Goal: Information Seeking & Learning: Learn about a topic

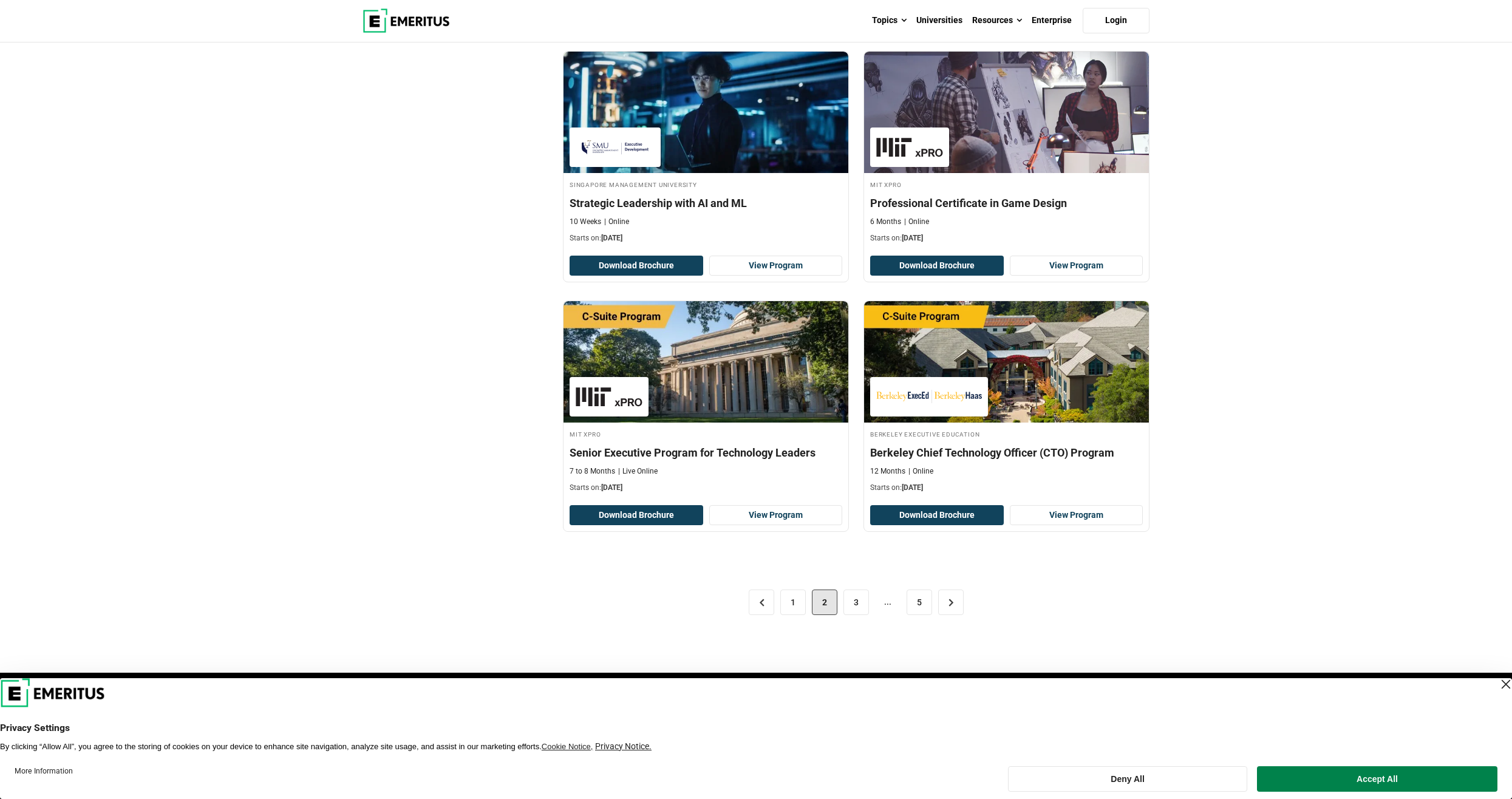
scroll to position [2246, 0]
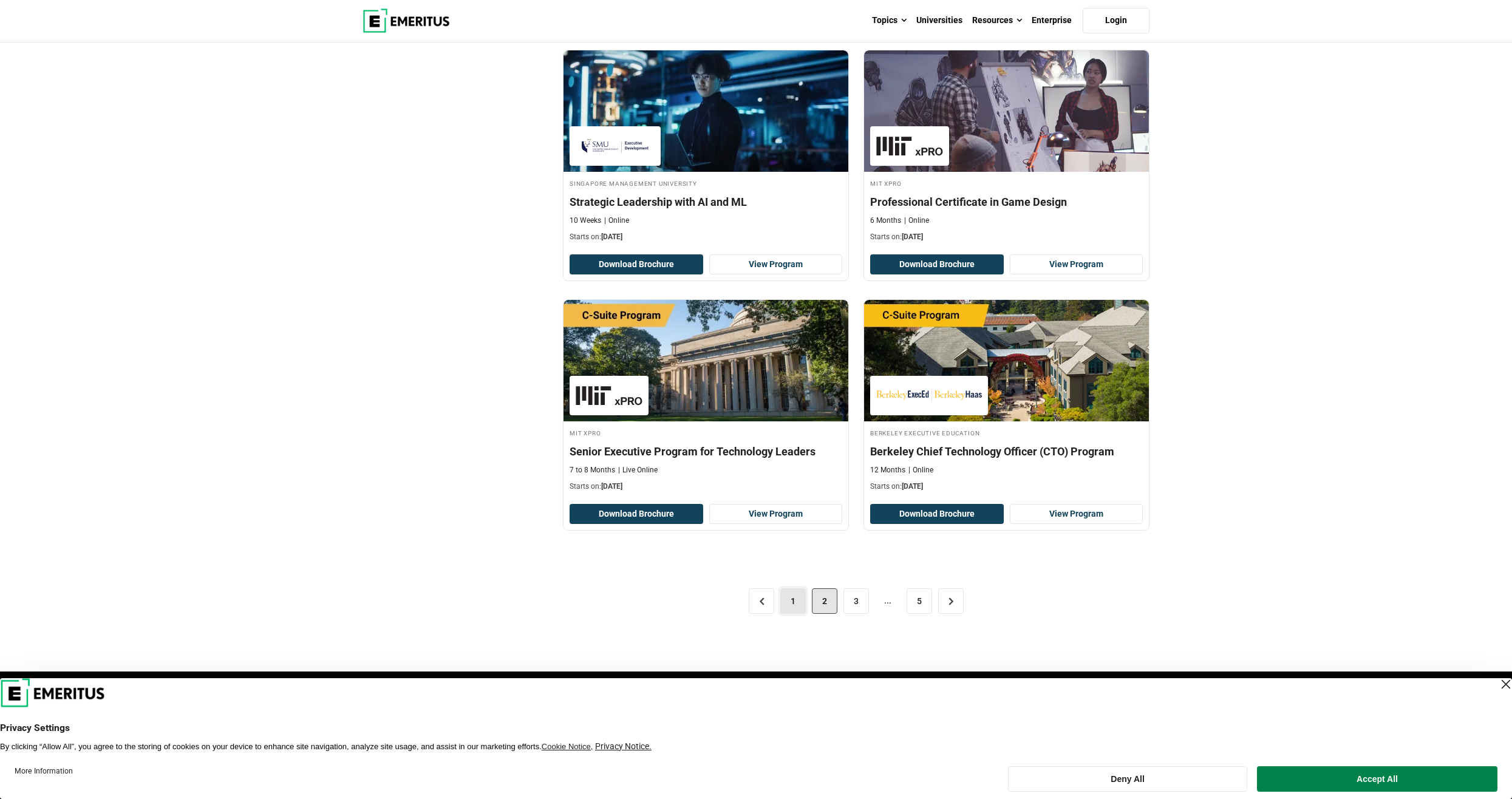
click at [793, 600] on link "1" at bounding box center [793, 601] width 26 height 26
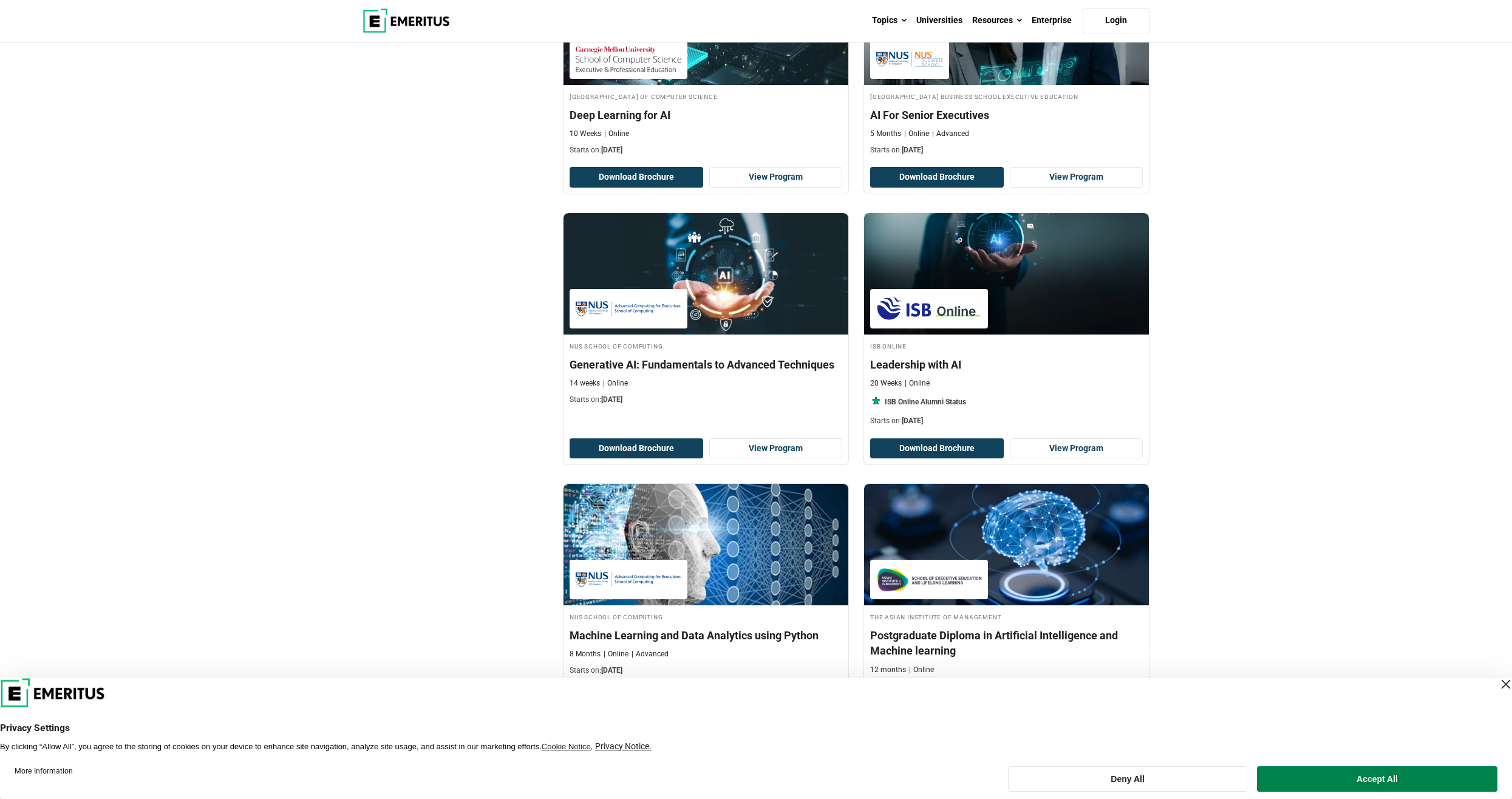
scroll to position [2124, 0]
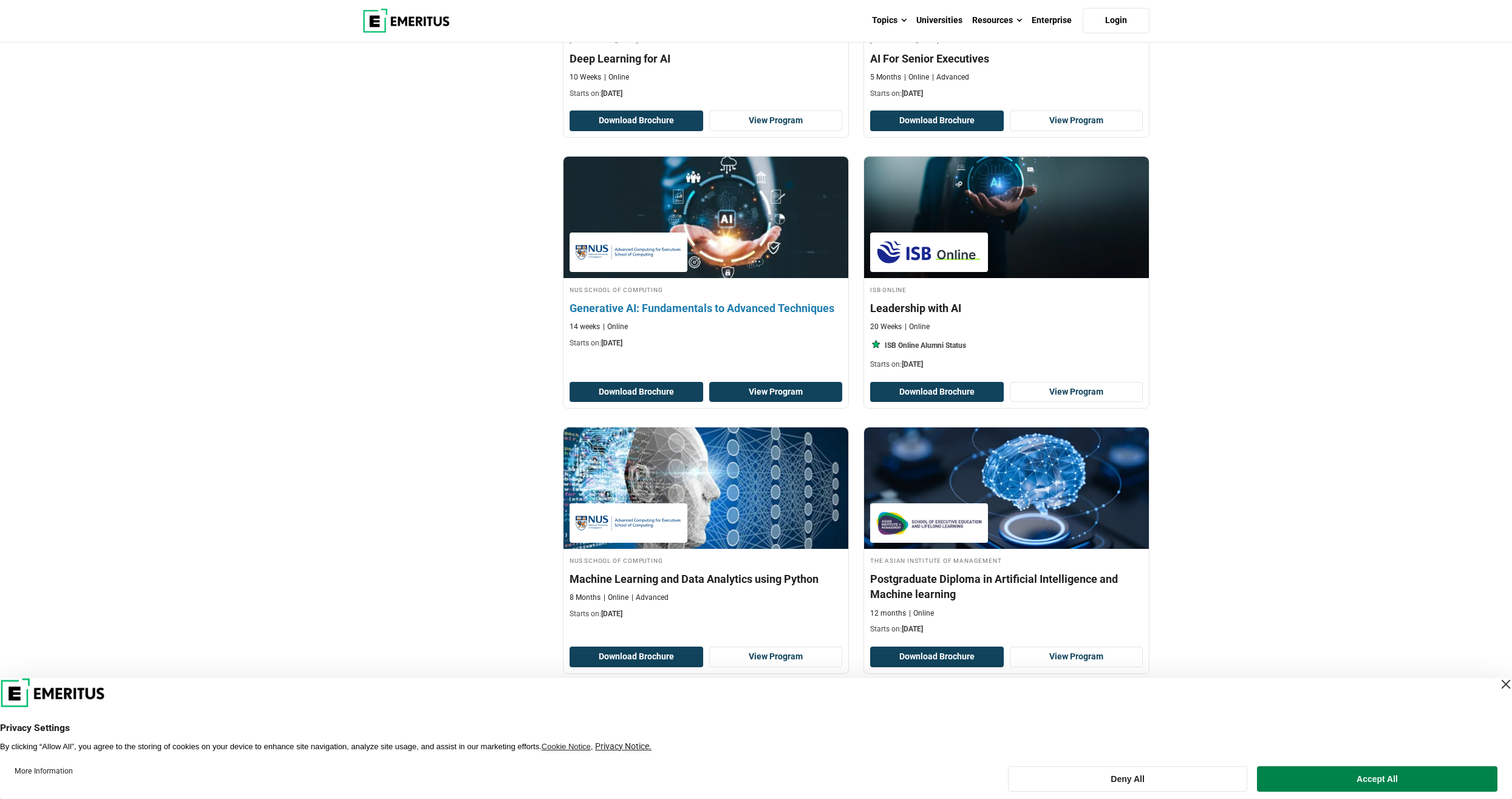
click at [807, 392] on link "View Program" at bounding box center [776, 392] width 134 height 20
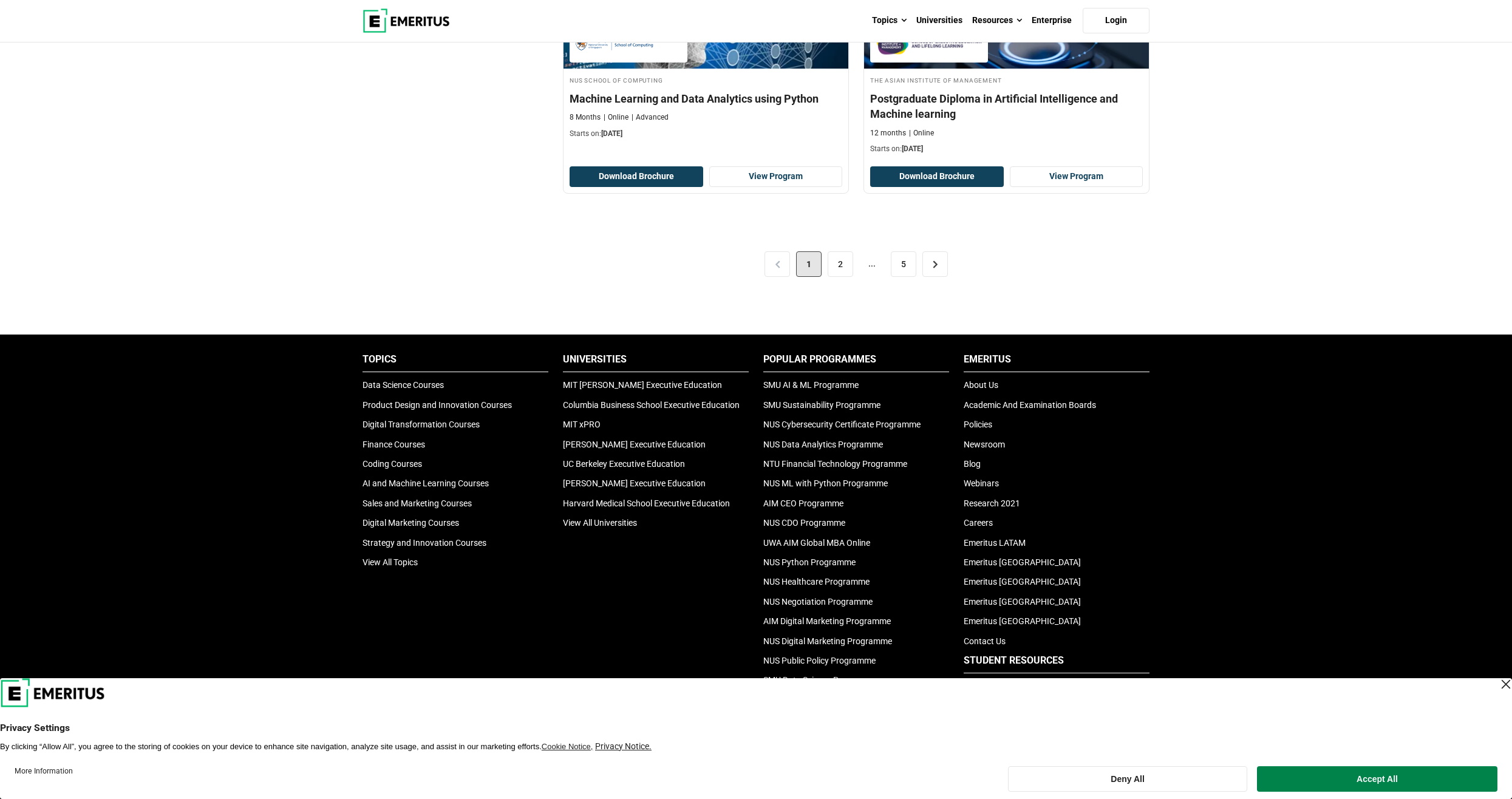
scroll to position [2480, 0]
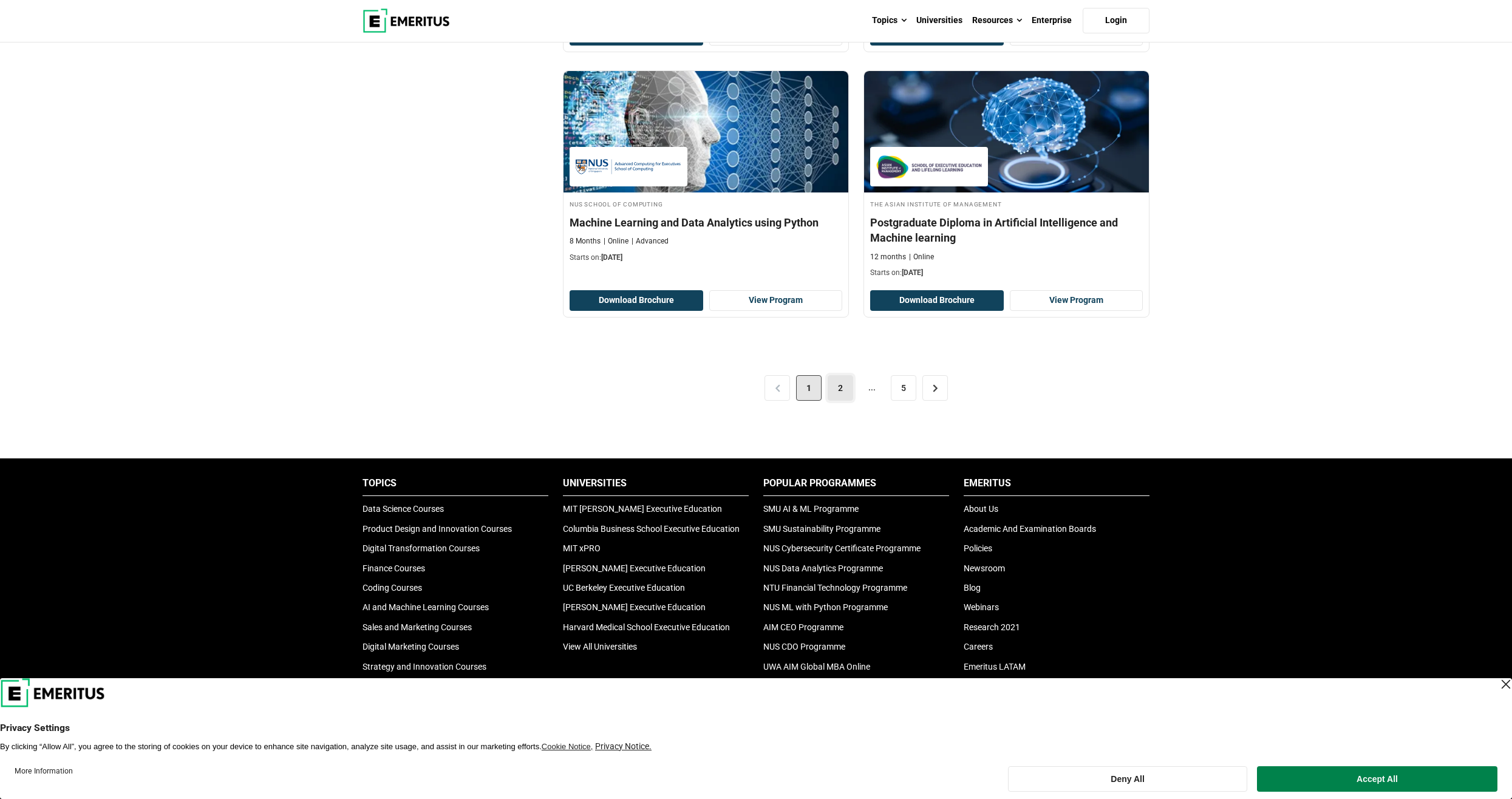
click at [839, 389] on link "2" at bounding box center [841, 388] width 26 height 26
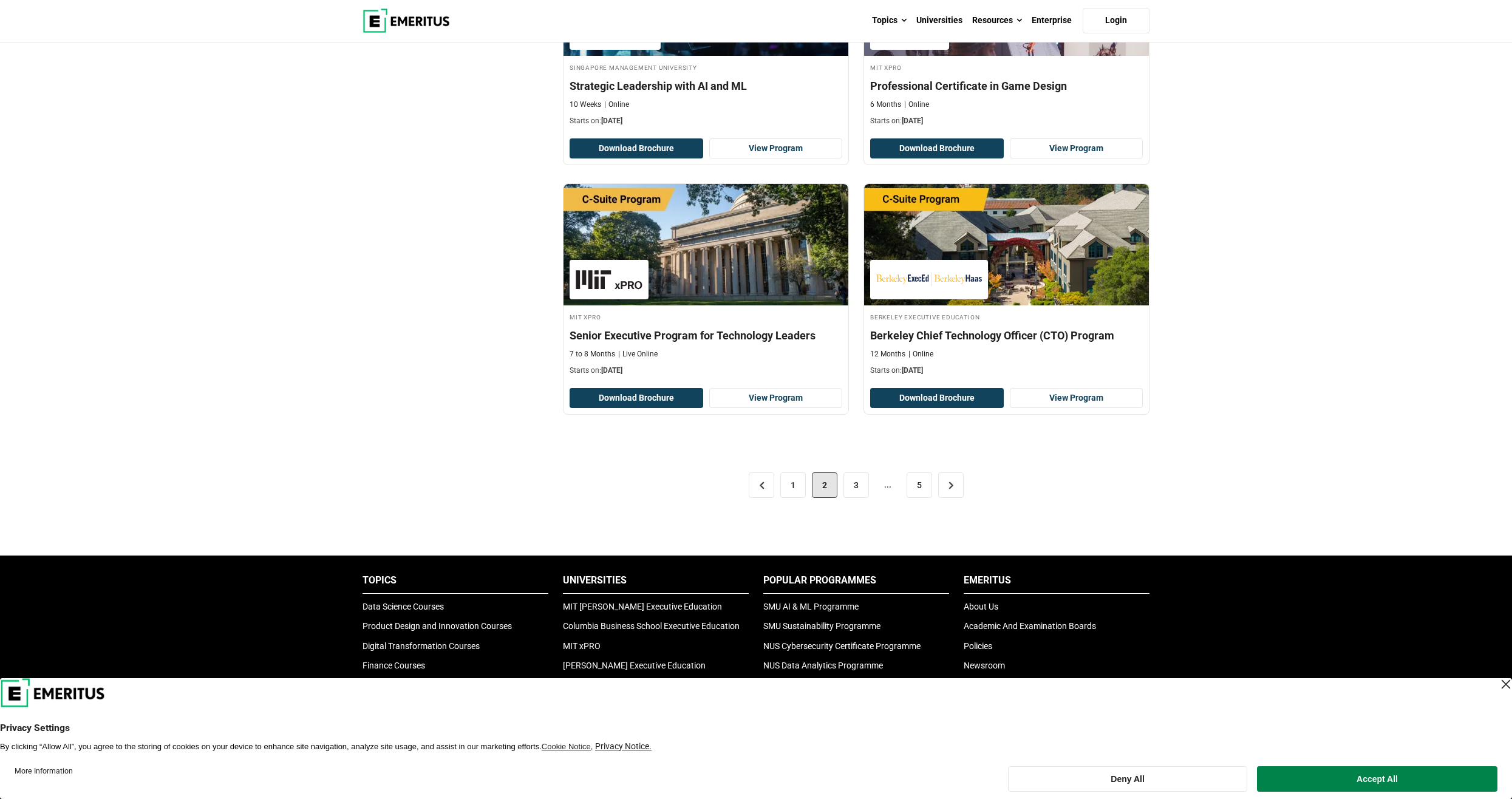
scroll to position [2367, 0]
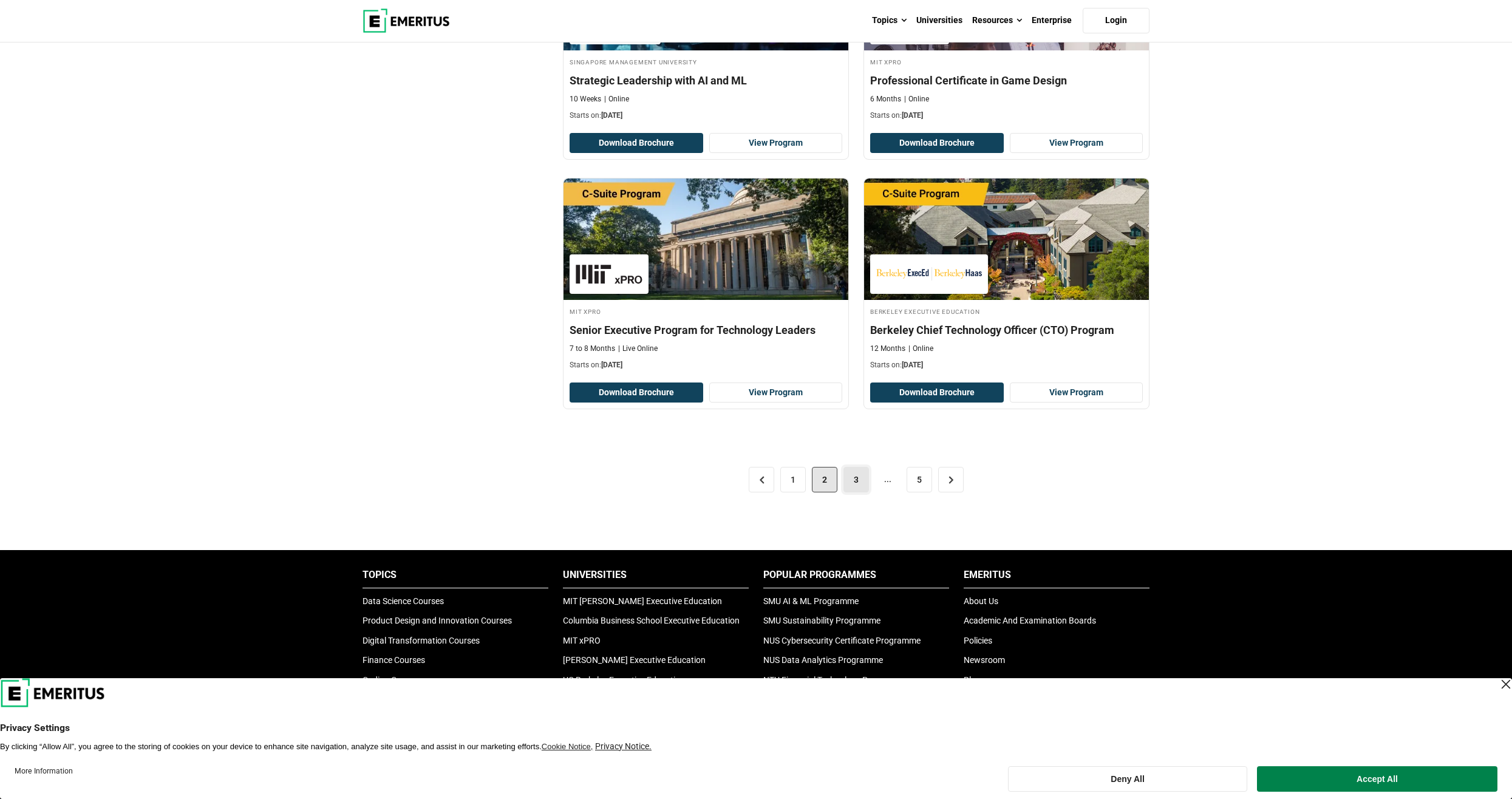
click at [859, 479] on link "3" at bounding box center [856, 480] width 26 height 26
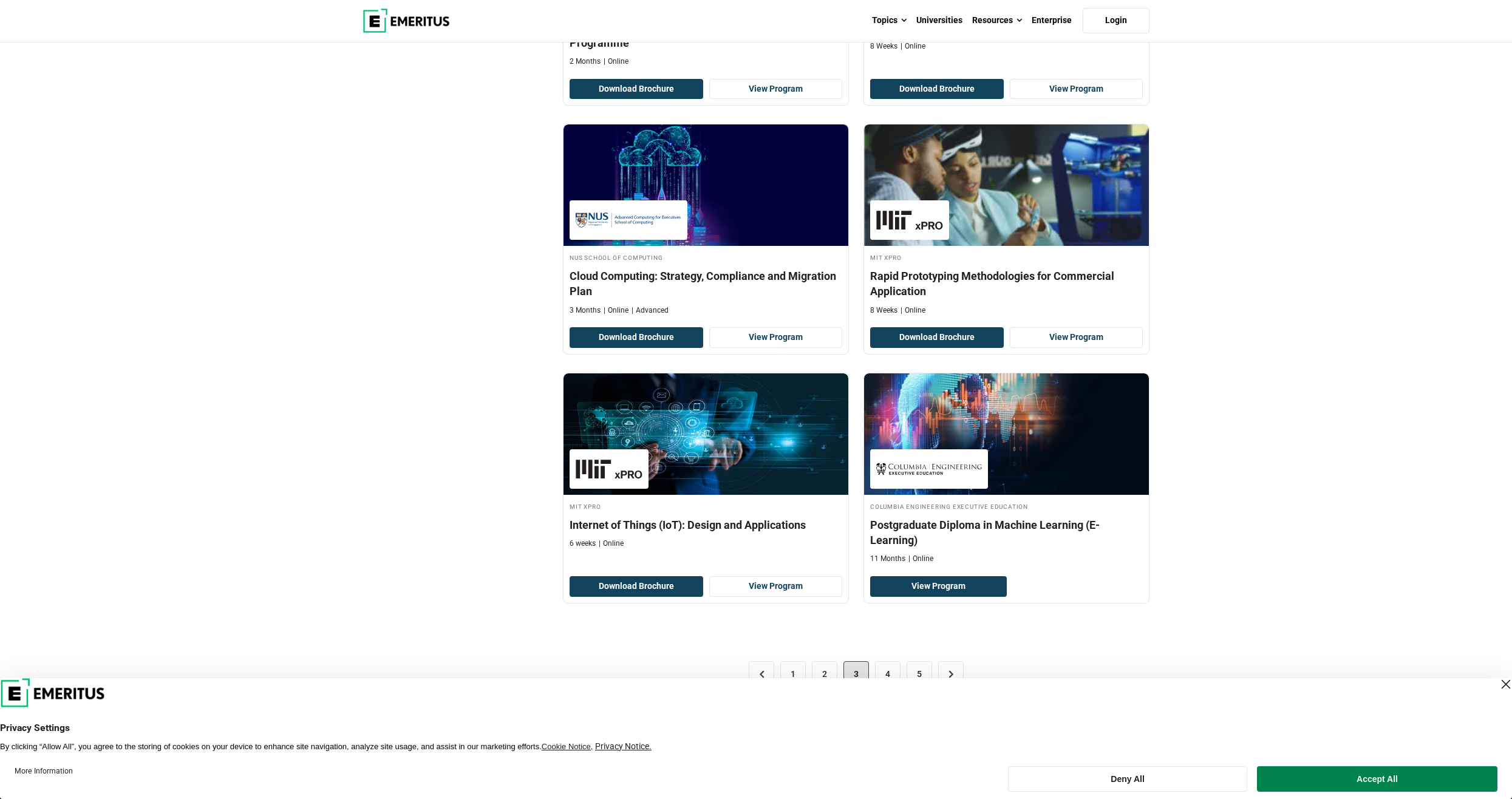
scroll to position [2124, 0]
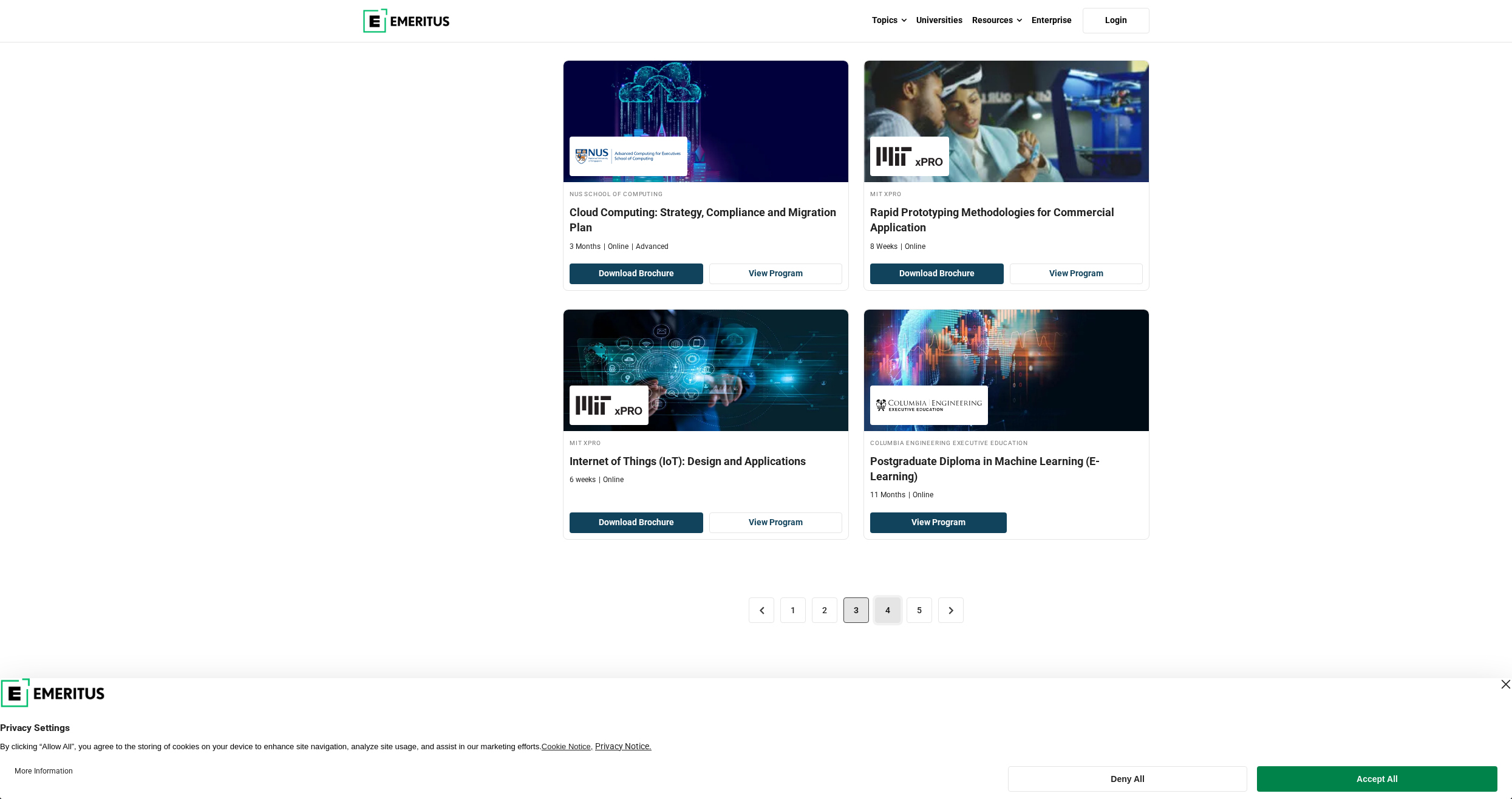
click at [885, 612] on link "4" at bounding box center [888, 610] width 26 height 26
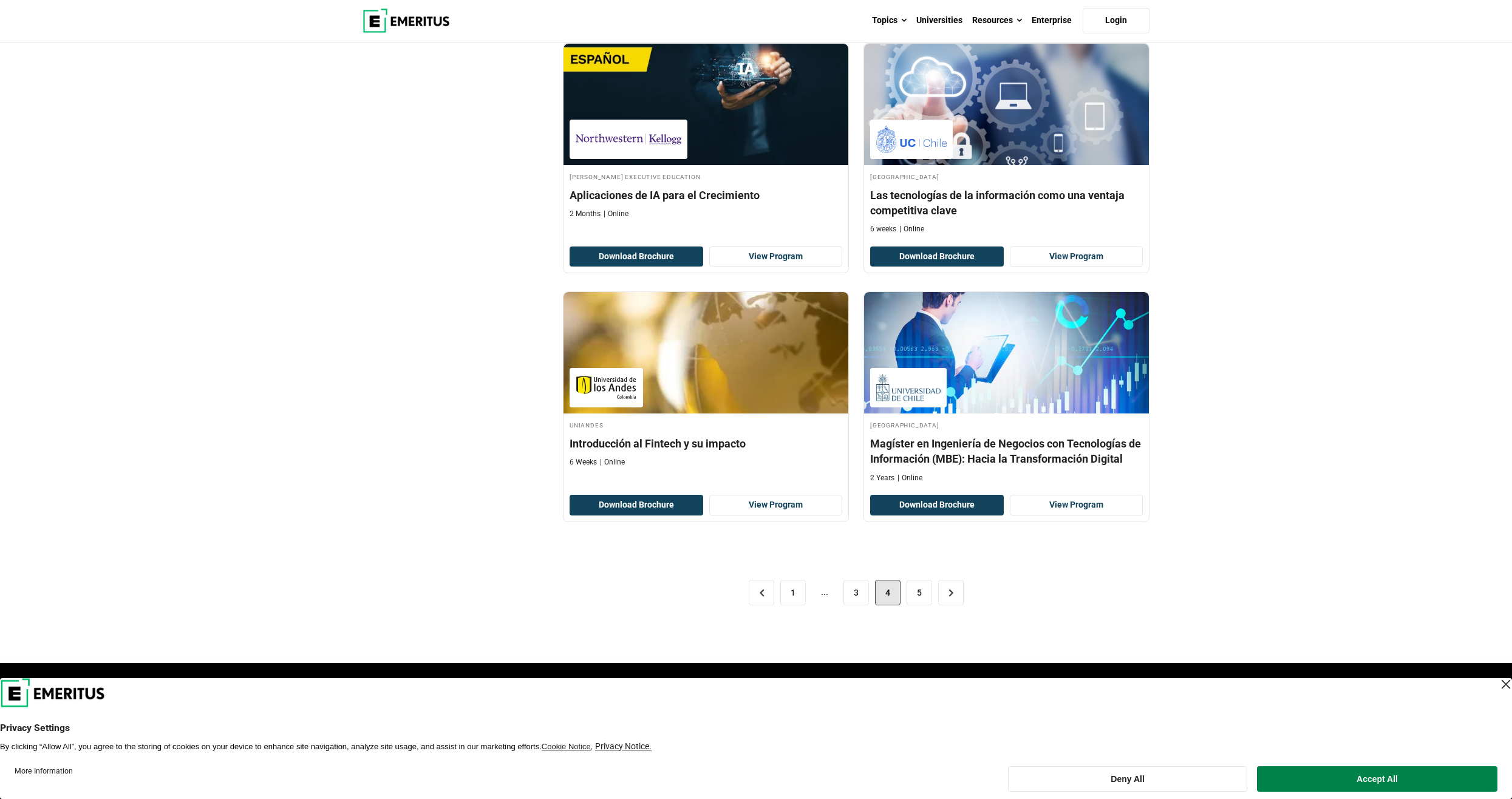
scroll to position [2367, 0]
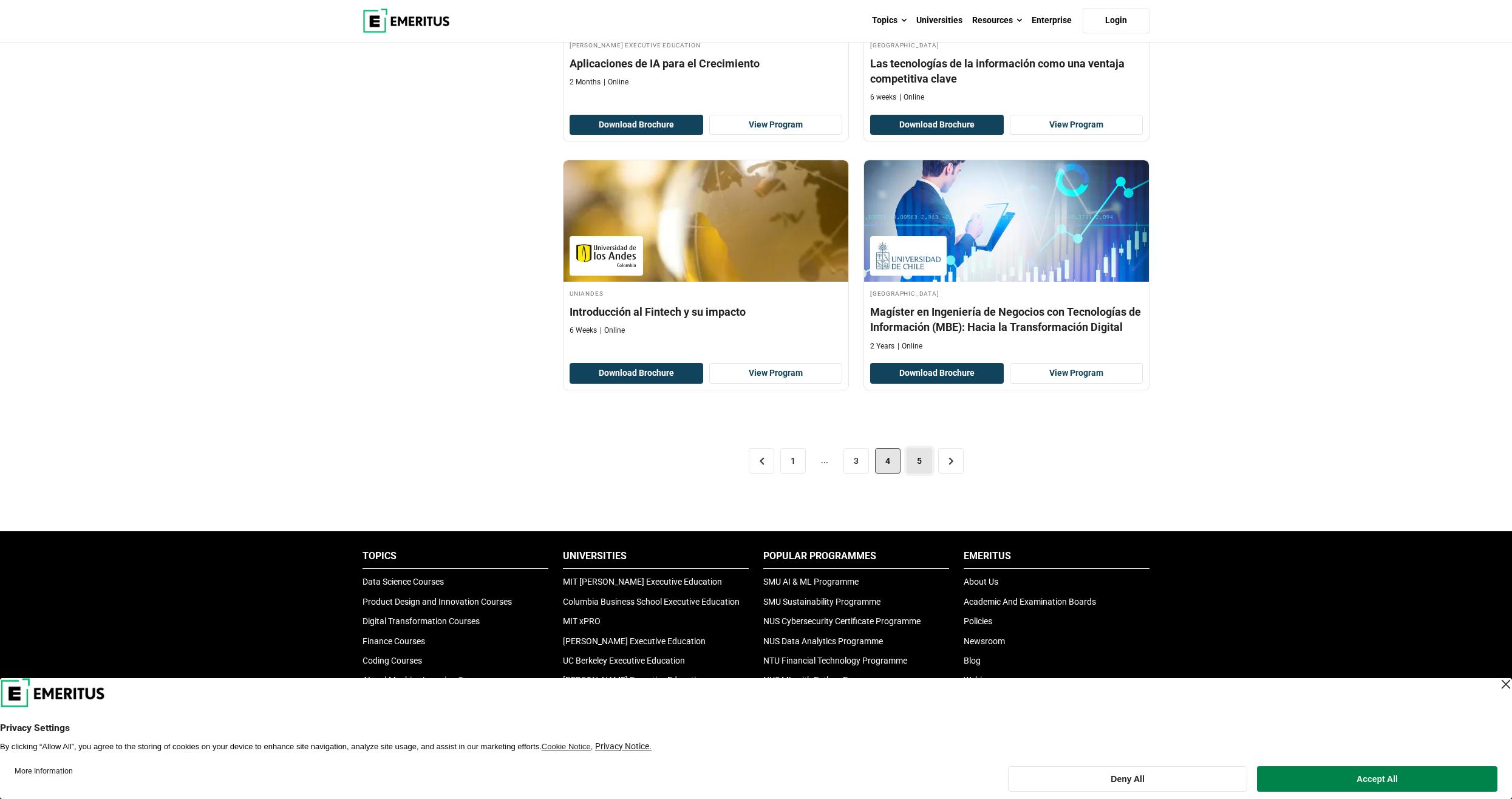
click at [915, 448] on link "5" at bounding box center [920, 461] width 26 height 26
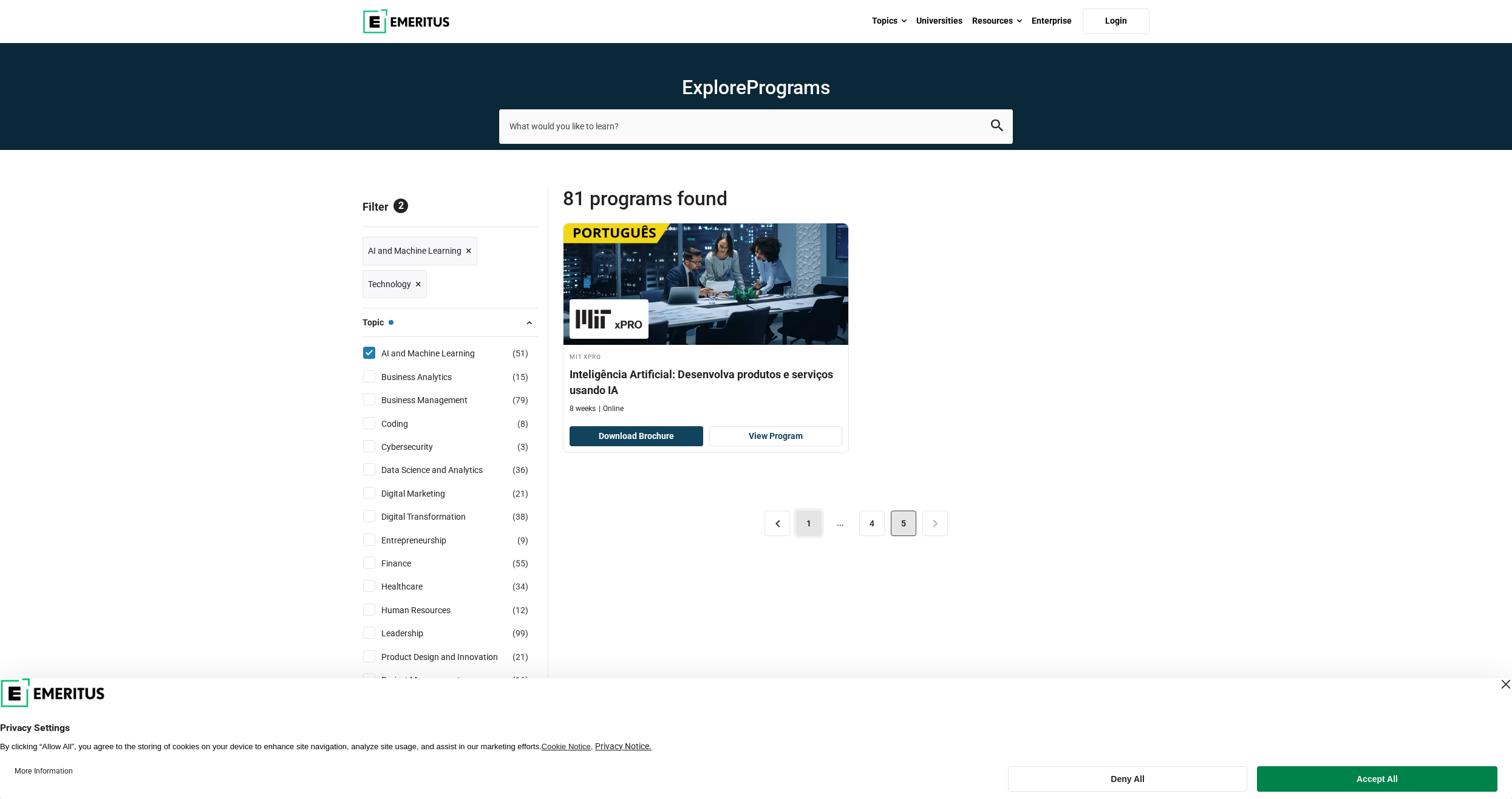
click at [809, 528] on link "1" at bounding box center [809, 524] width 26 height 26
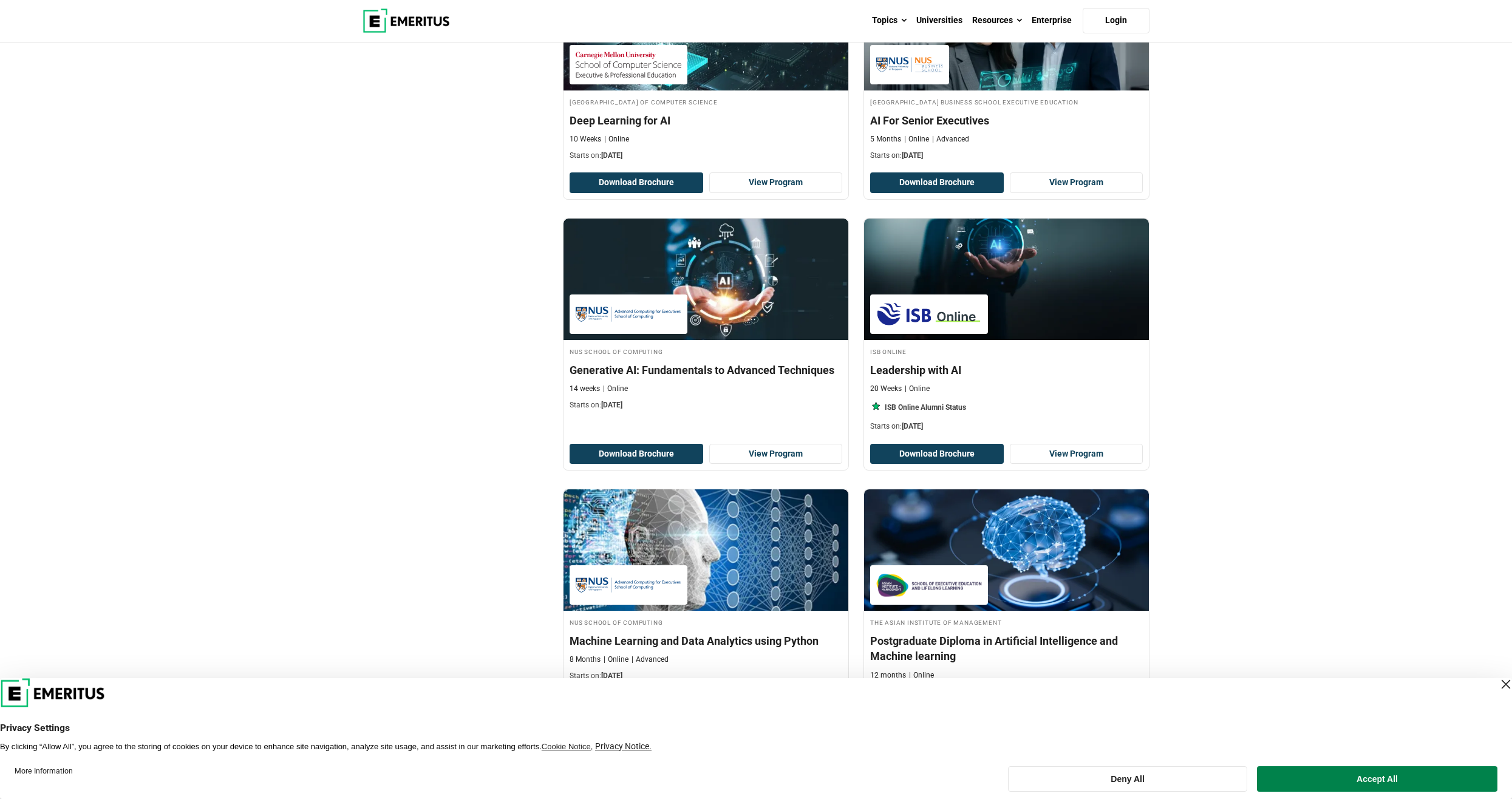
scroll to position [2063, 0]
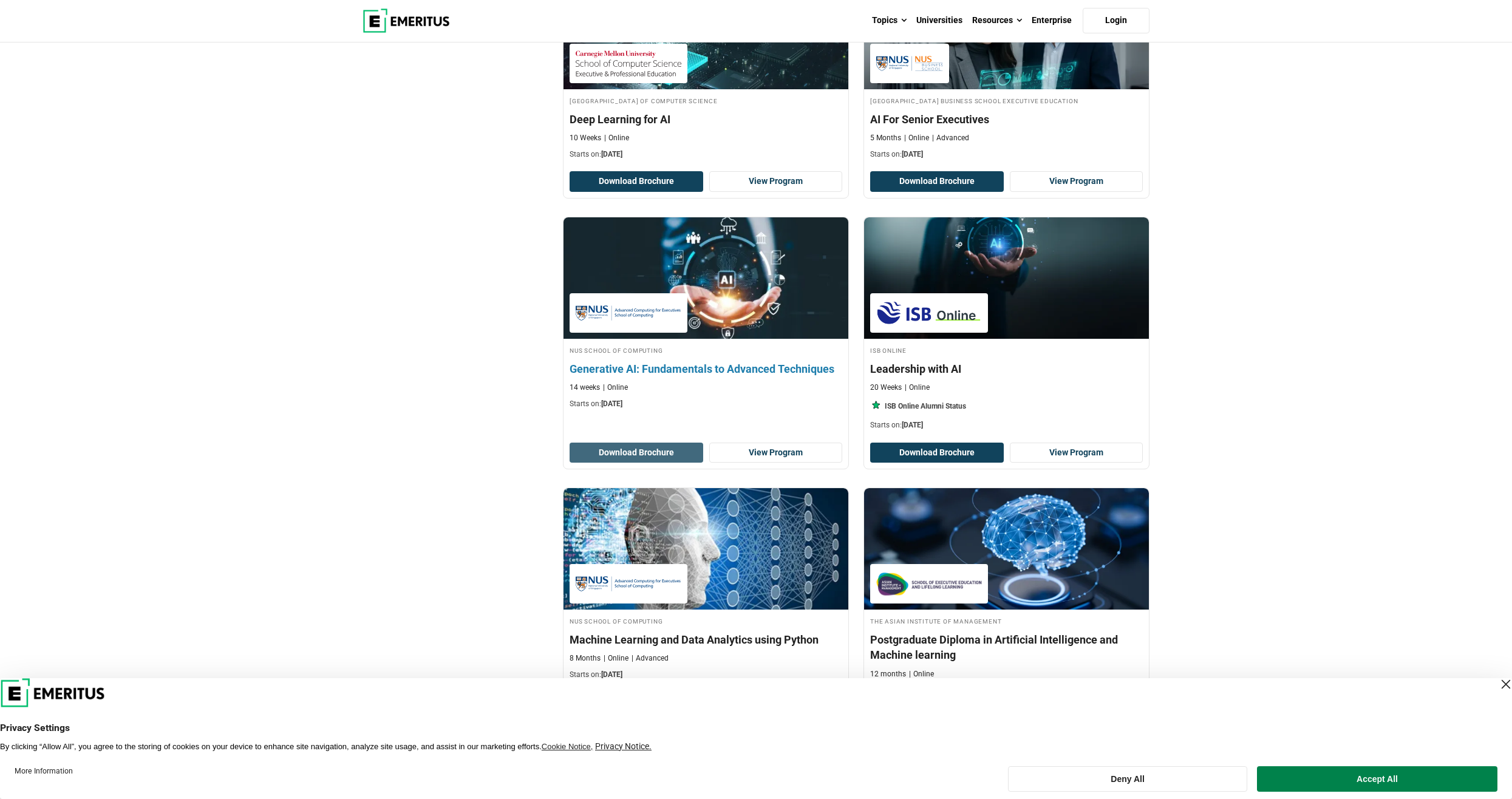
click at [649, 452] on button "Download Brochure" at bounding box center [636, 452] width 134 height 20
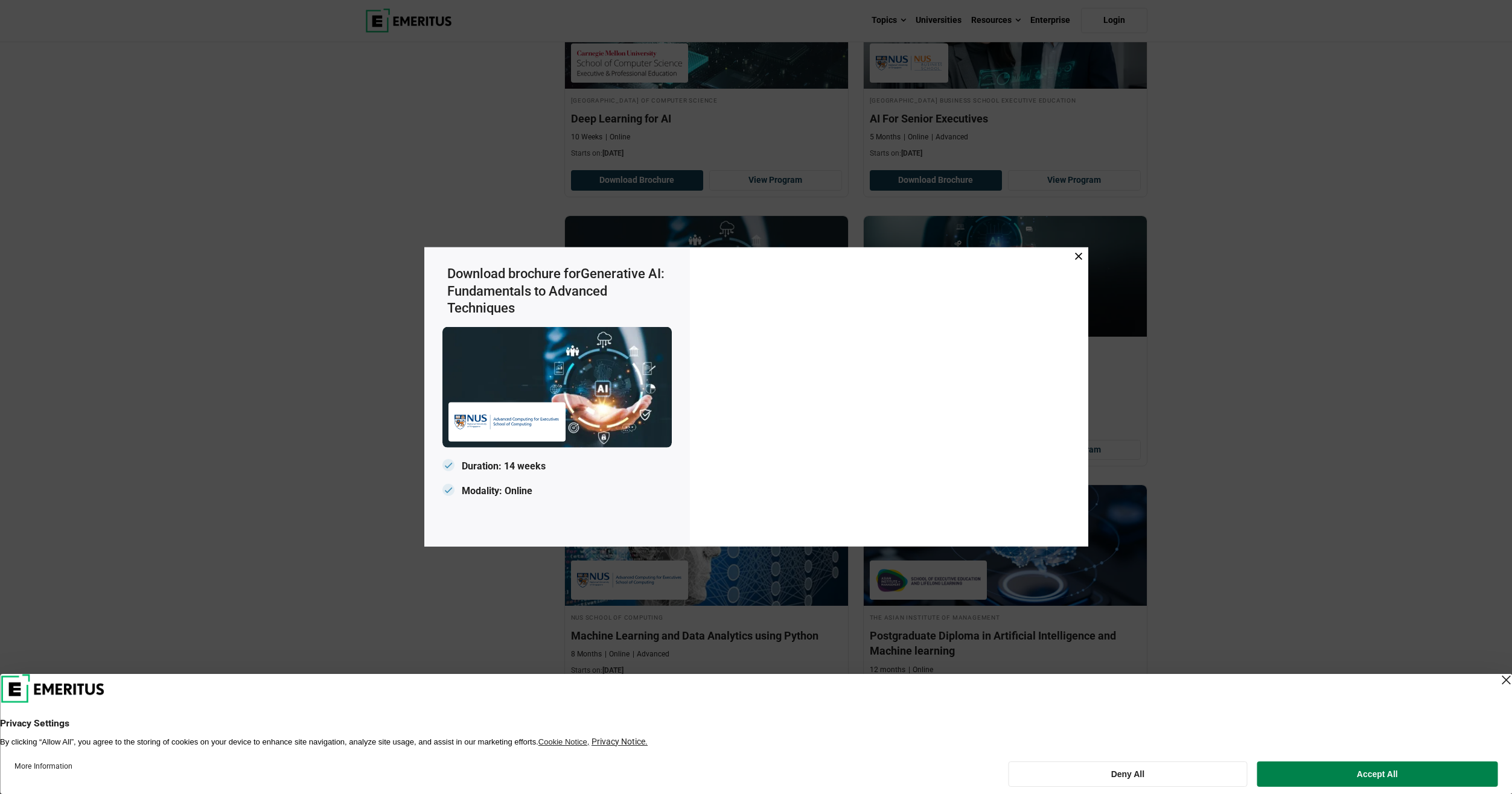
click at [448, 466] on p "Duration: 14 weeks" at bounding box center [557, 466] width 229 height 19
click at [1078, 255] on icon at bounding box center [1078, 256] width 7 height 7
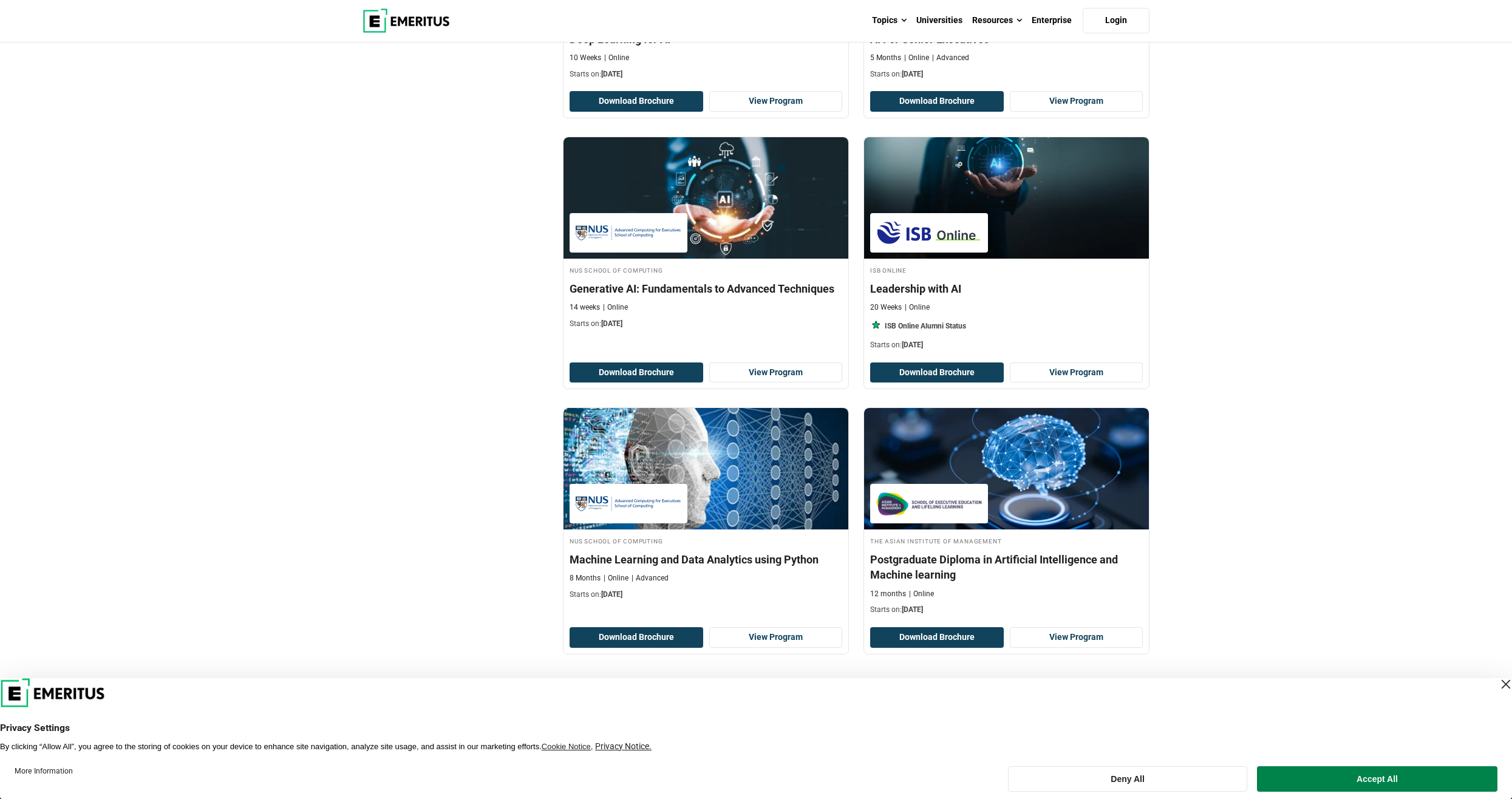
scroll to position [2246, 0]
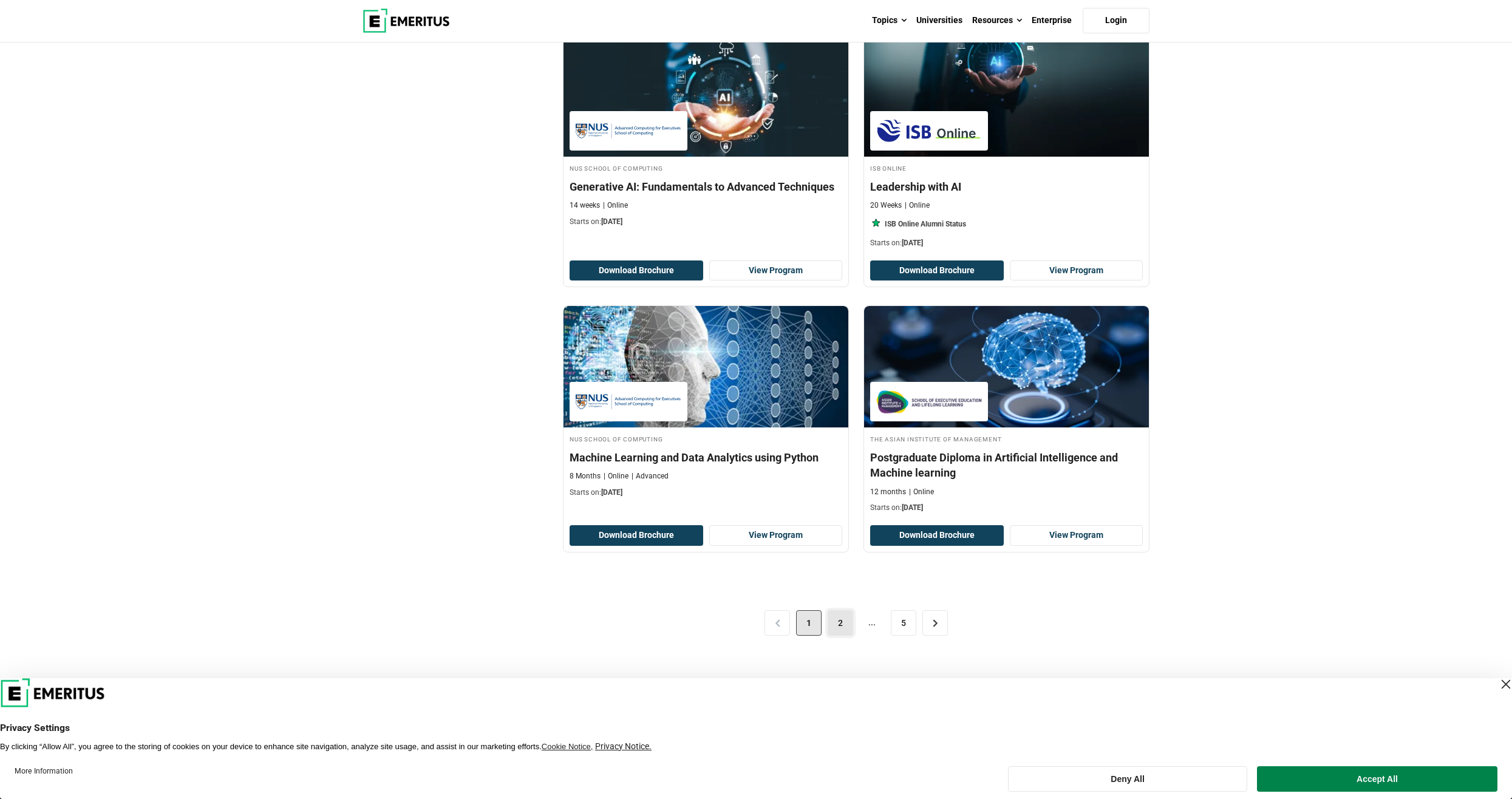
click at [842, 621] on link "2" at bounding box center [841, 623] width 26 height 26
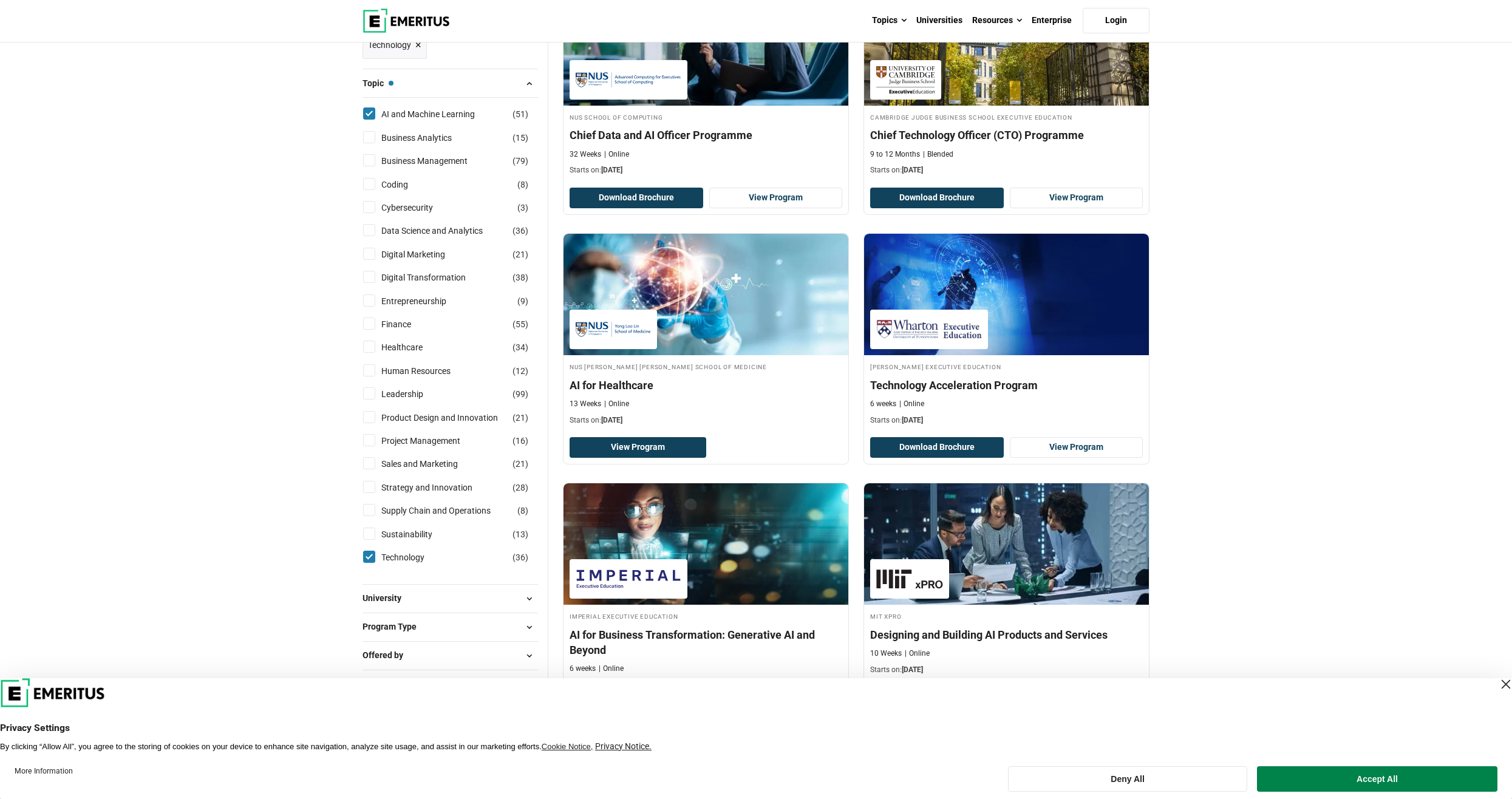
scroll to position [243, 0]
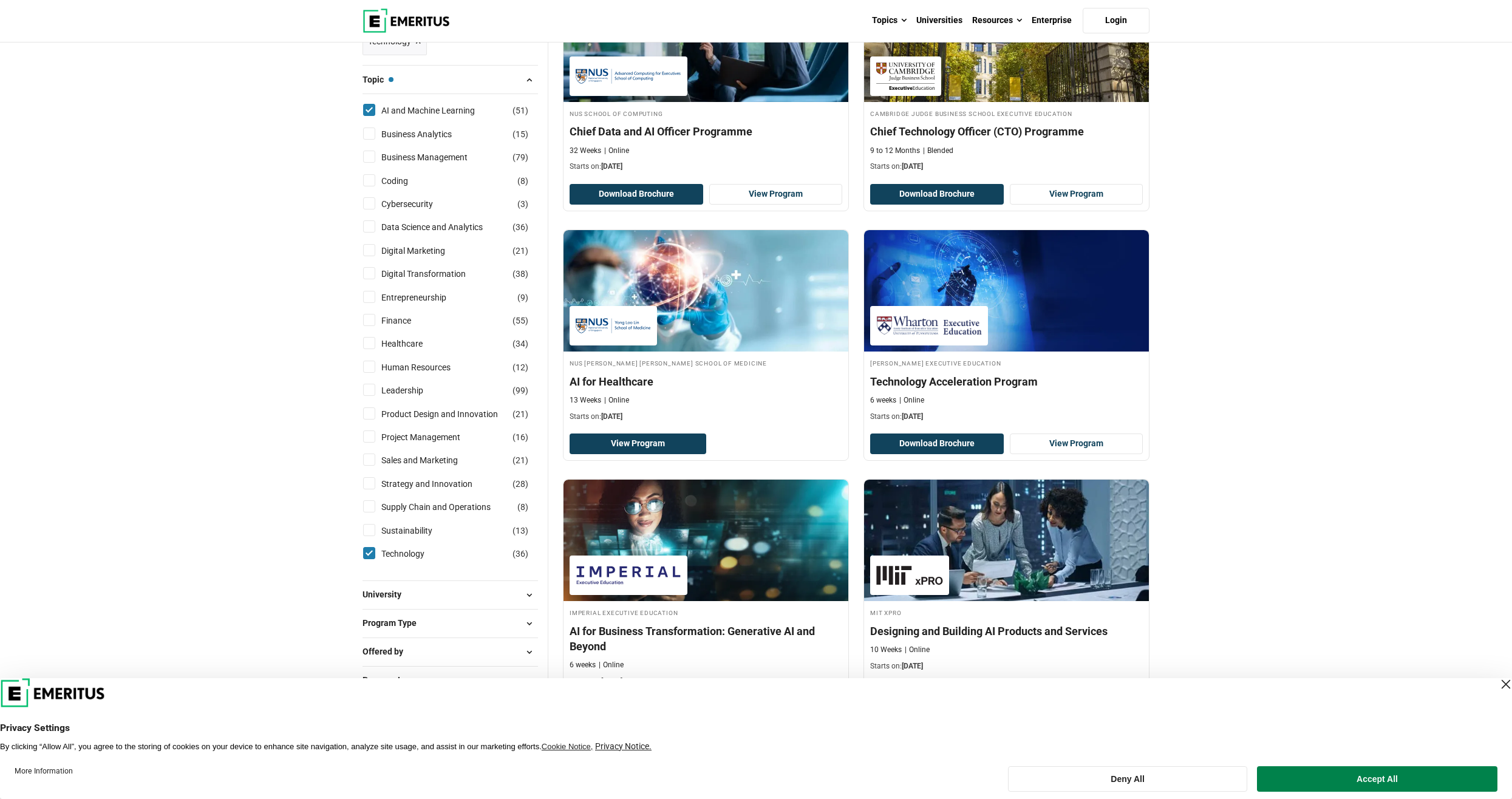
click at [366, 556] on input "Technology ( 36 )" at bounding box center [369, 553] width 12 height 12
checkbox input "false"
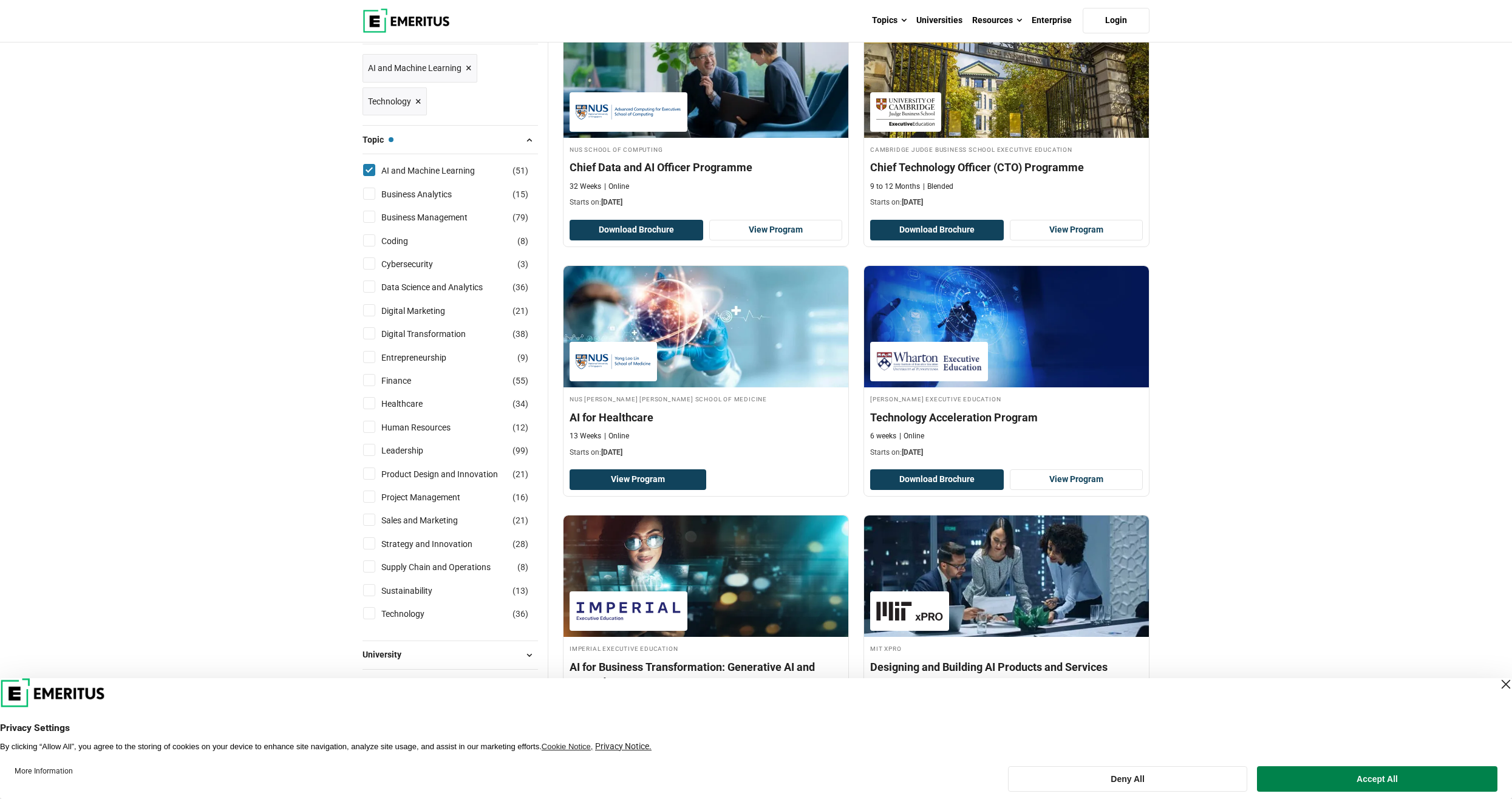
scroll to position [0, 0]
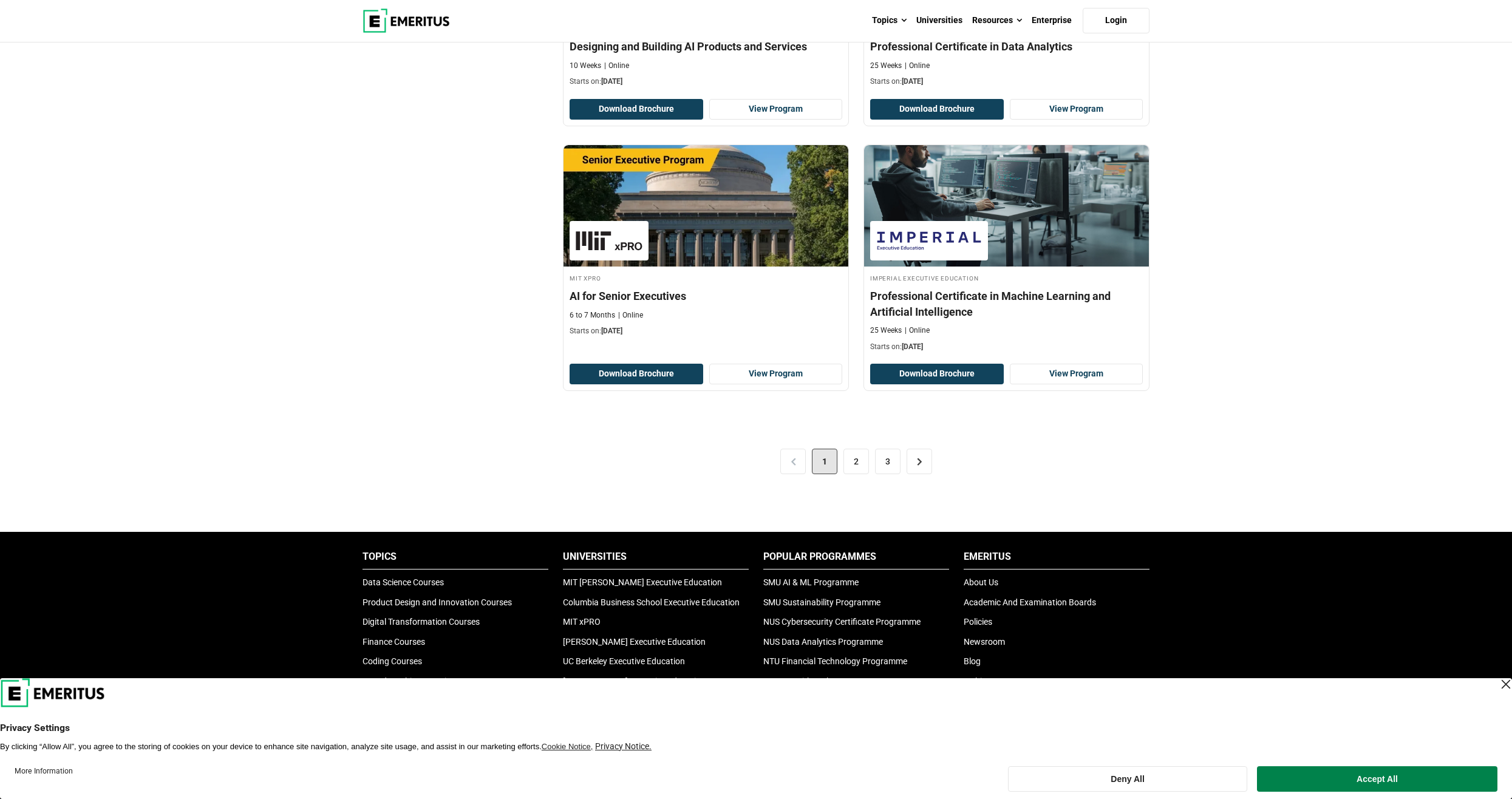
scroll to position [2428, 0]
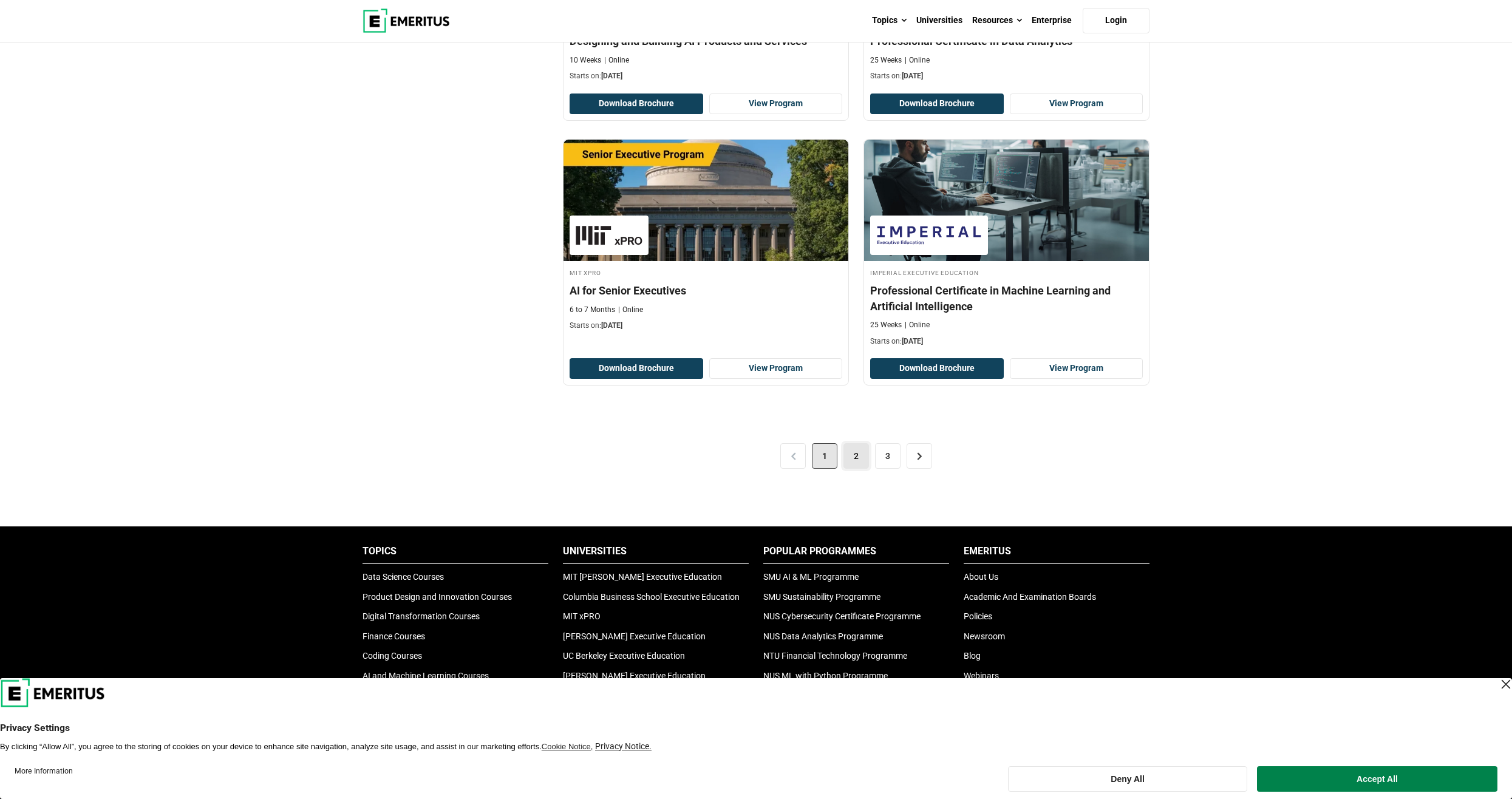
click at [854, 459] on link "2" at bounding box center [856, 456] width 26 height 26
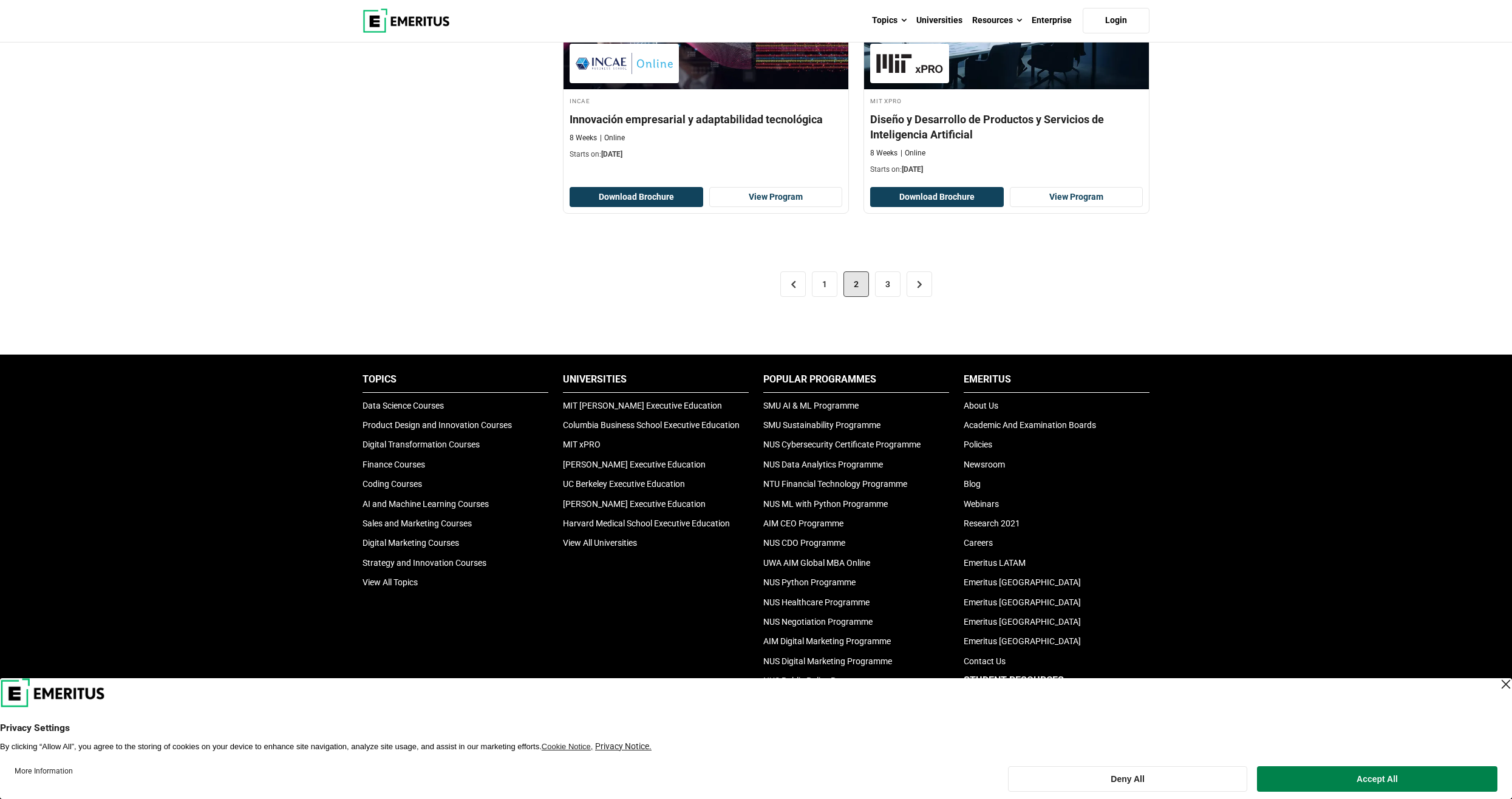
scroll to position [2670, 0]
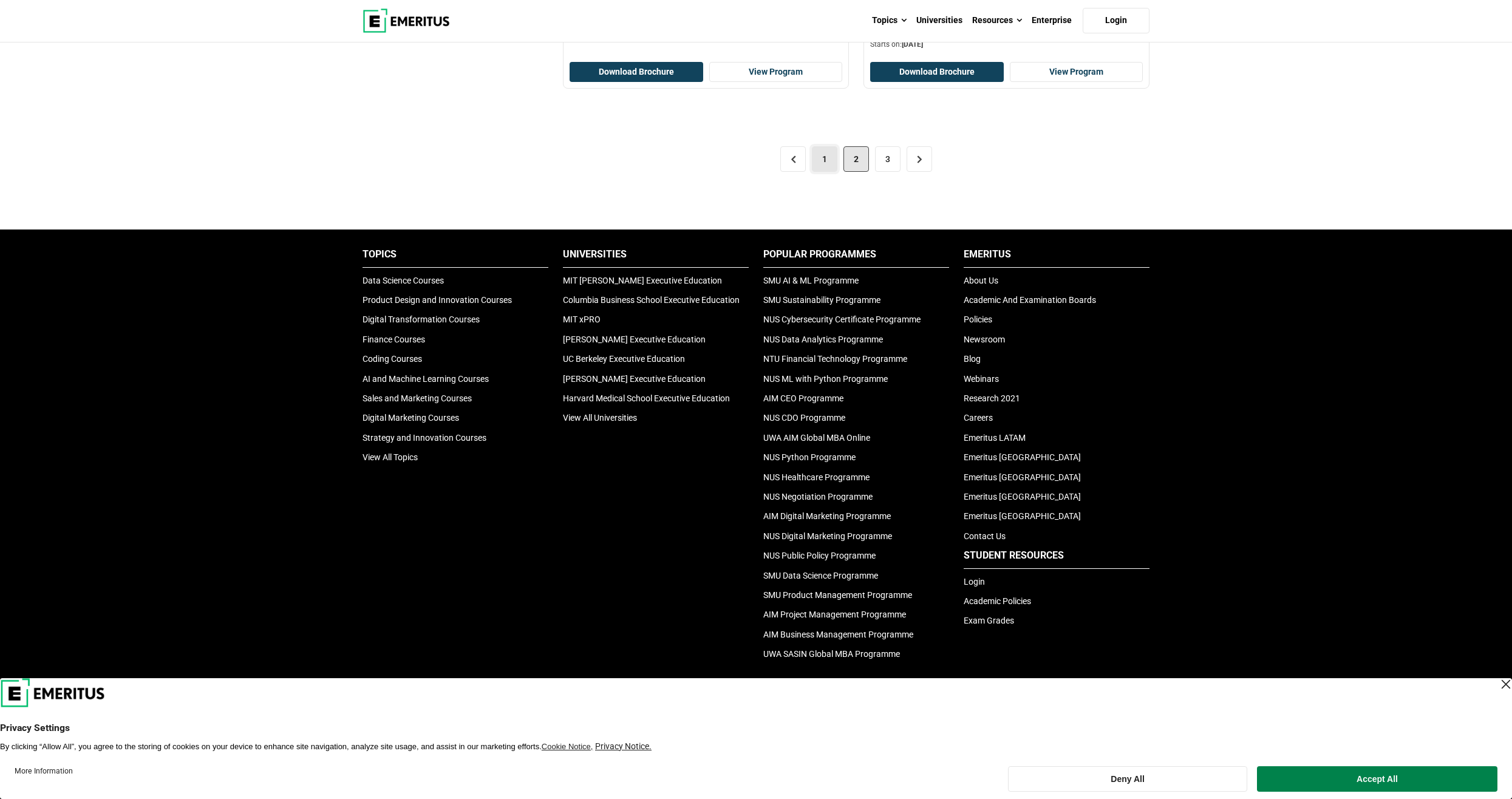
click at [829, 160] on link "1" at bounding box center [825, 159] width 26 height 26
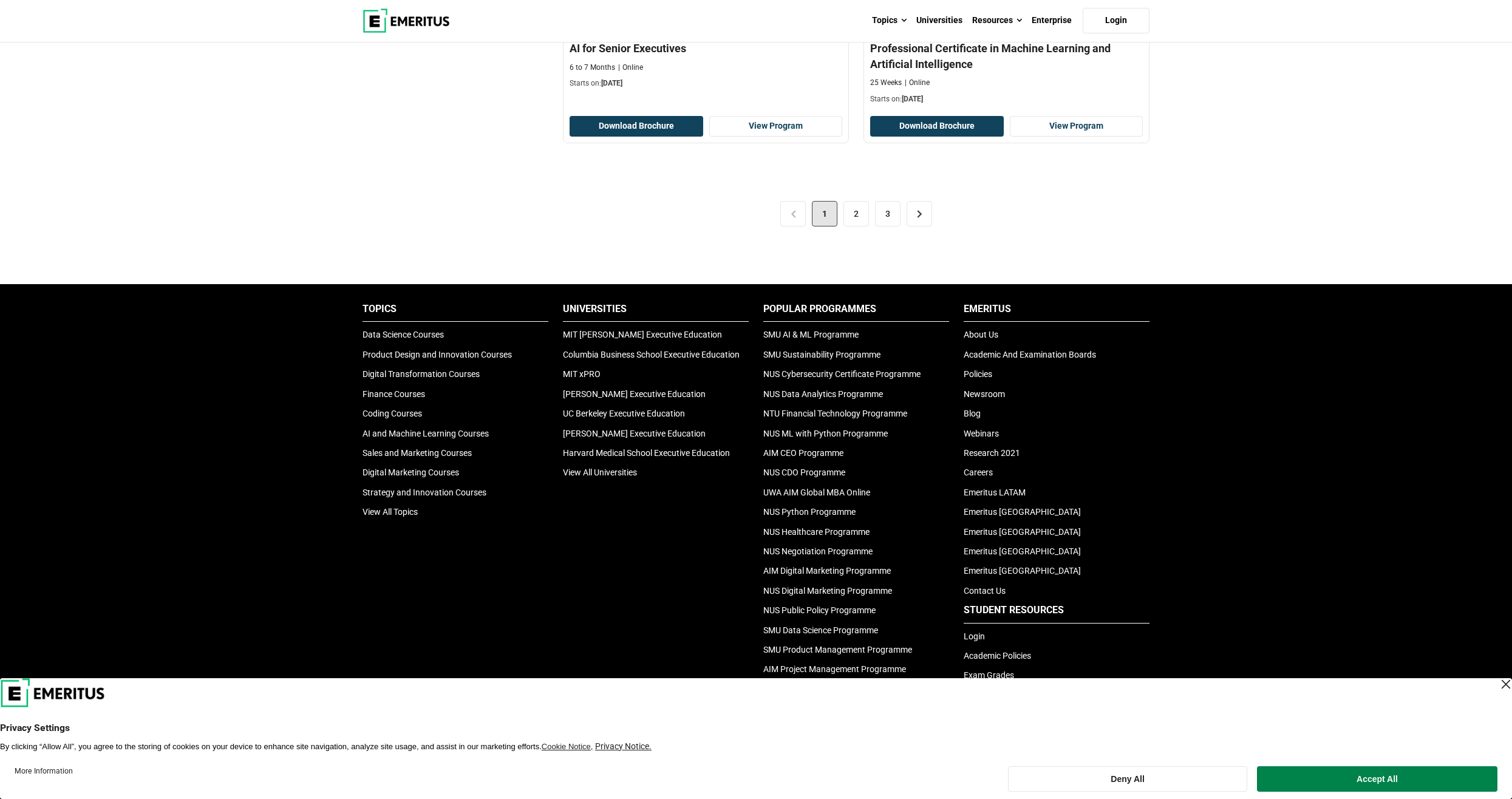
scroll to position [2799, 0]
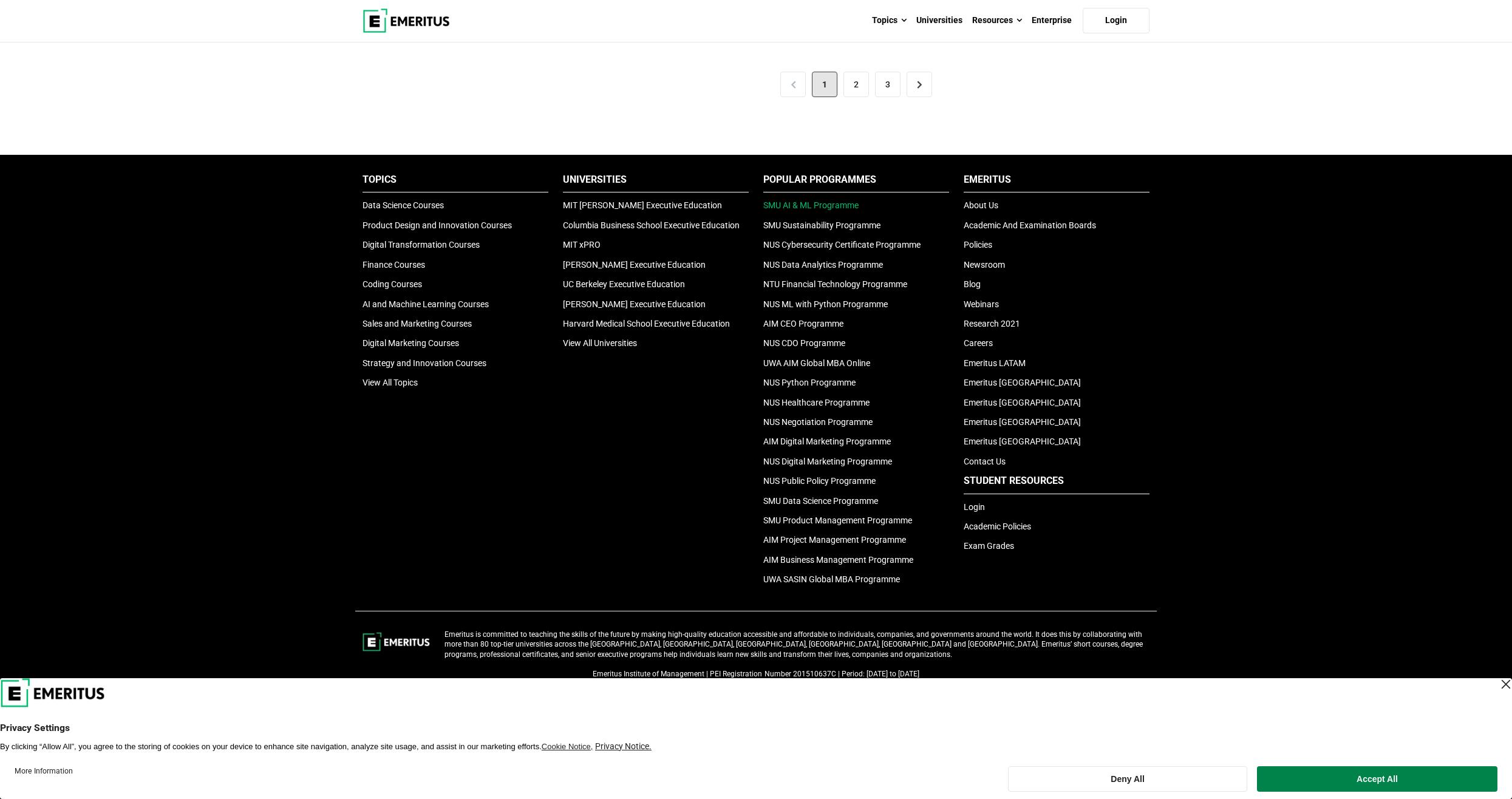
click at [801, 200] on link "SMU AI & ML Programme" at bounding box center [811, 205] width 95 height 9
click at [453, 300] on link "AI and Machine Learning Courses" at bounding box center [426, 304] width 126 height 9
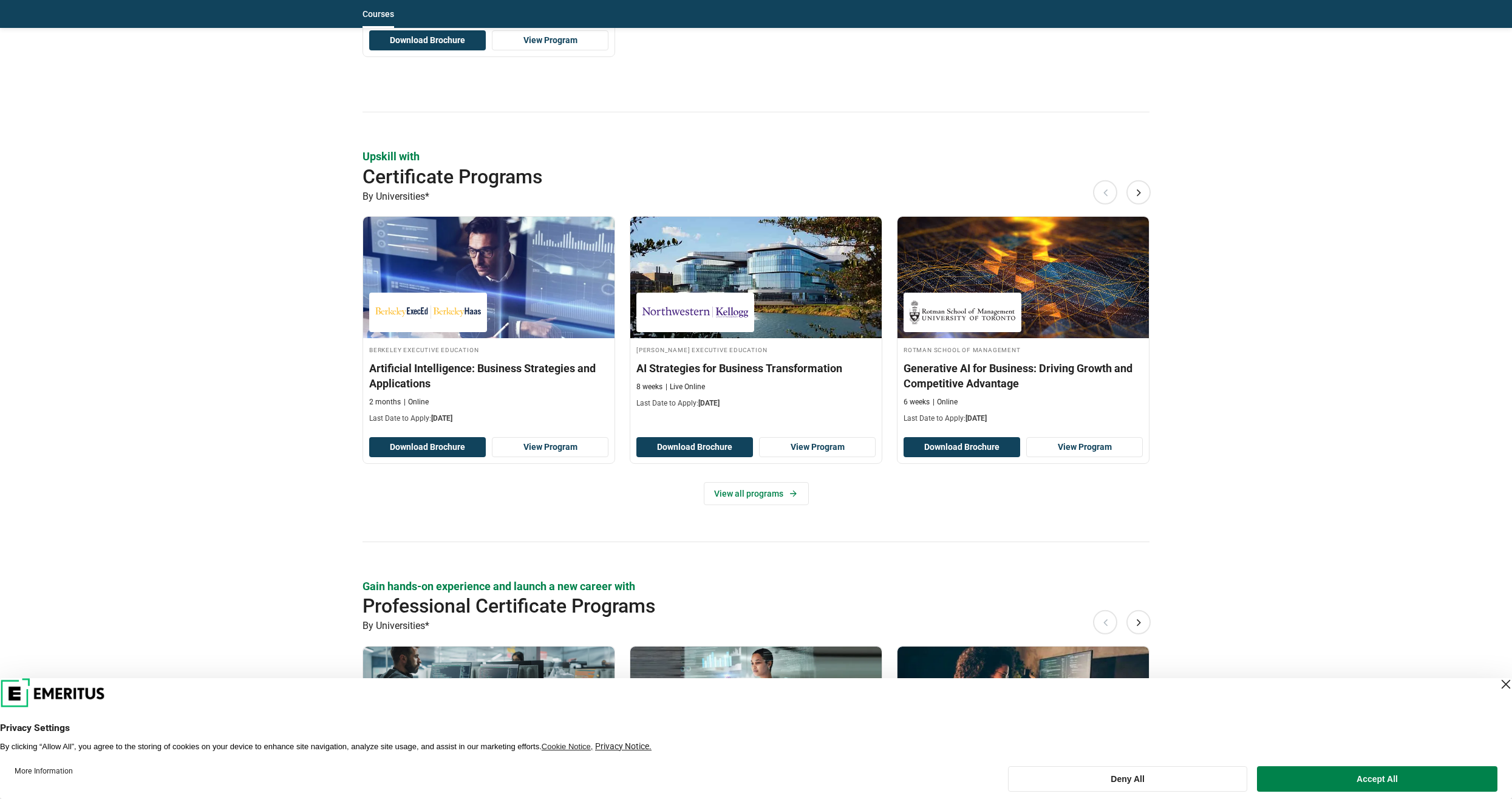
scroll to position [1274, 0]
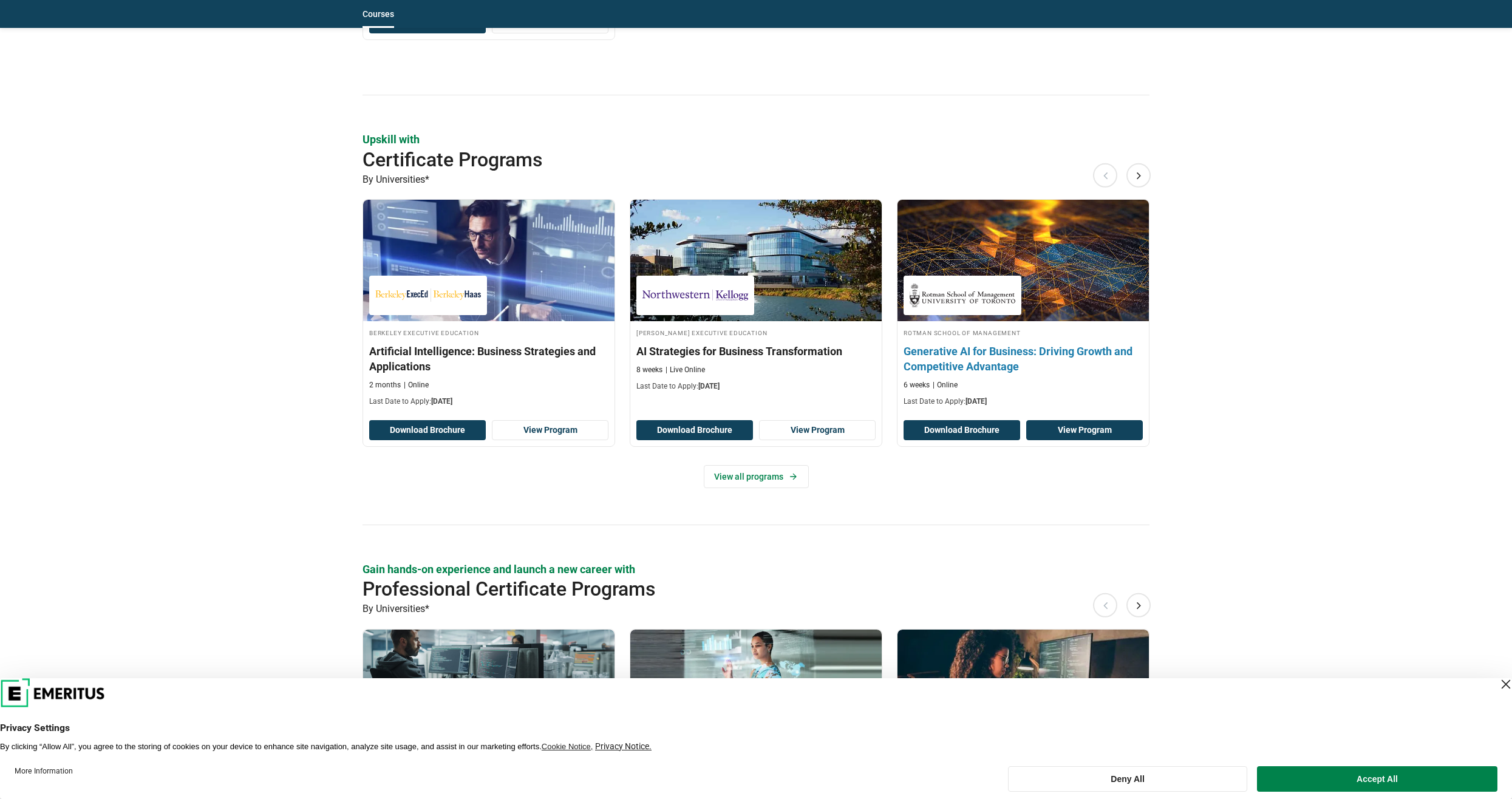
click at [1081, 430] on link "View Program" at bounding box center [1084, 430] width 117 height 20
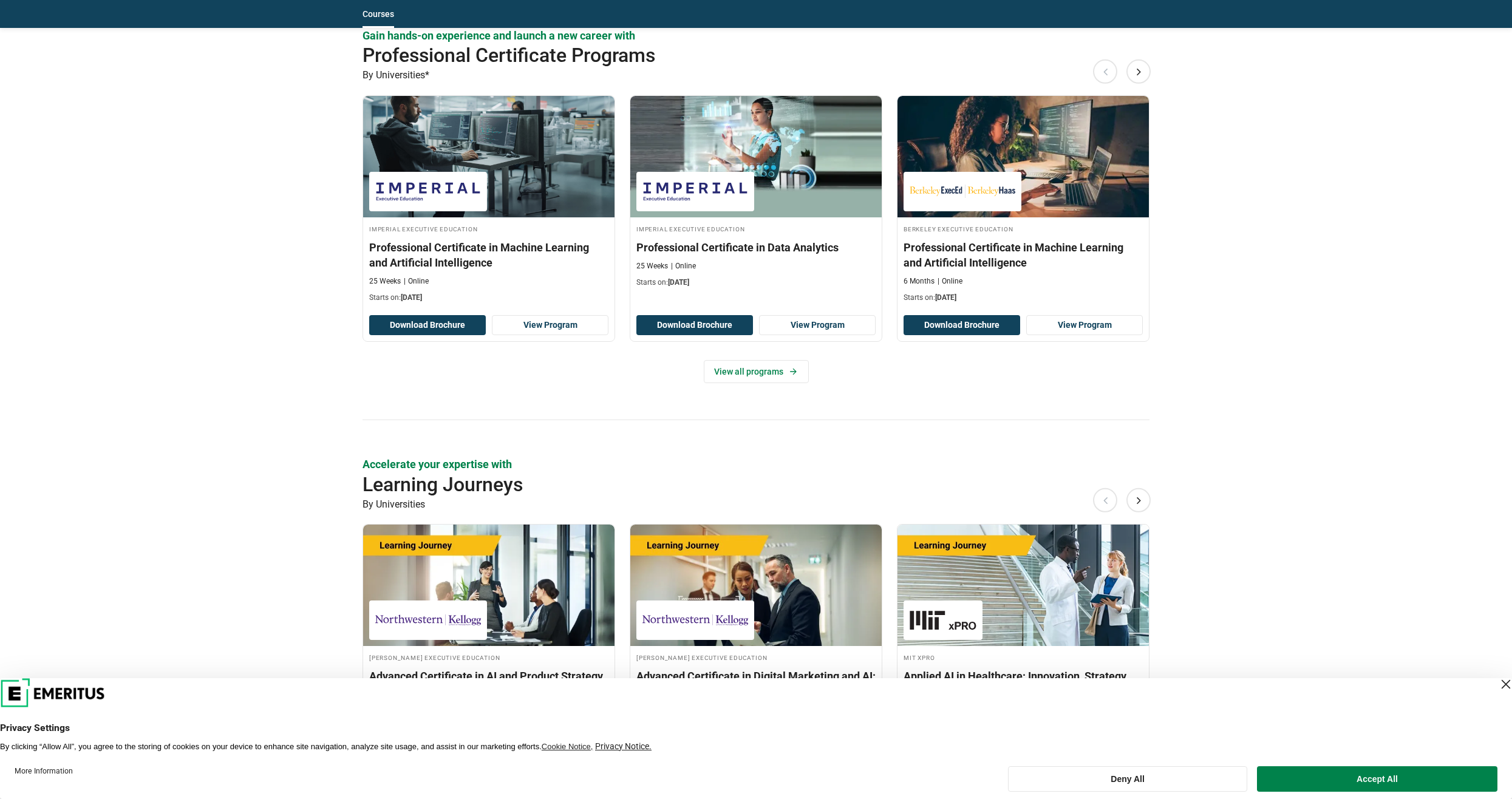
scroll to position [1820, 0]
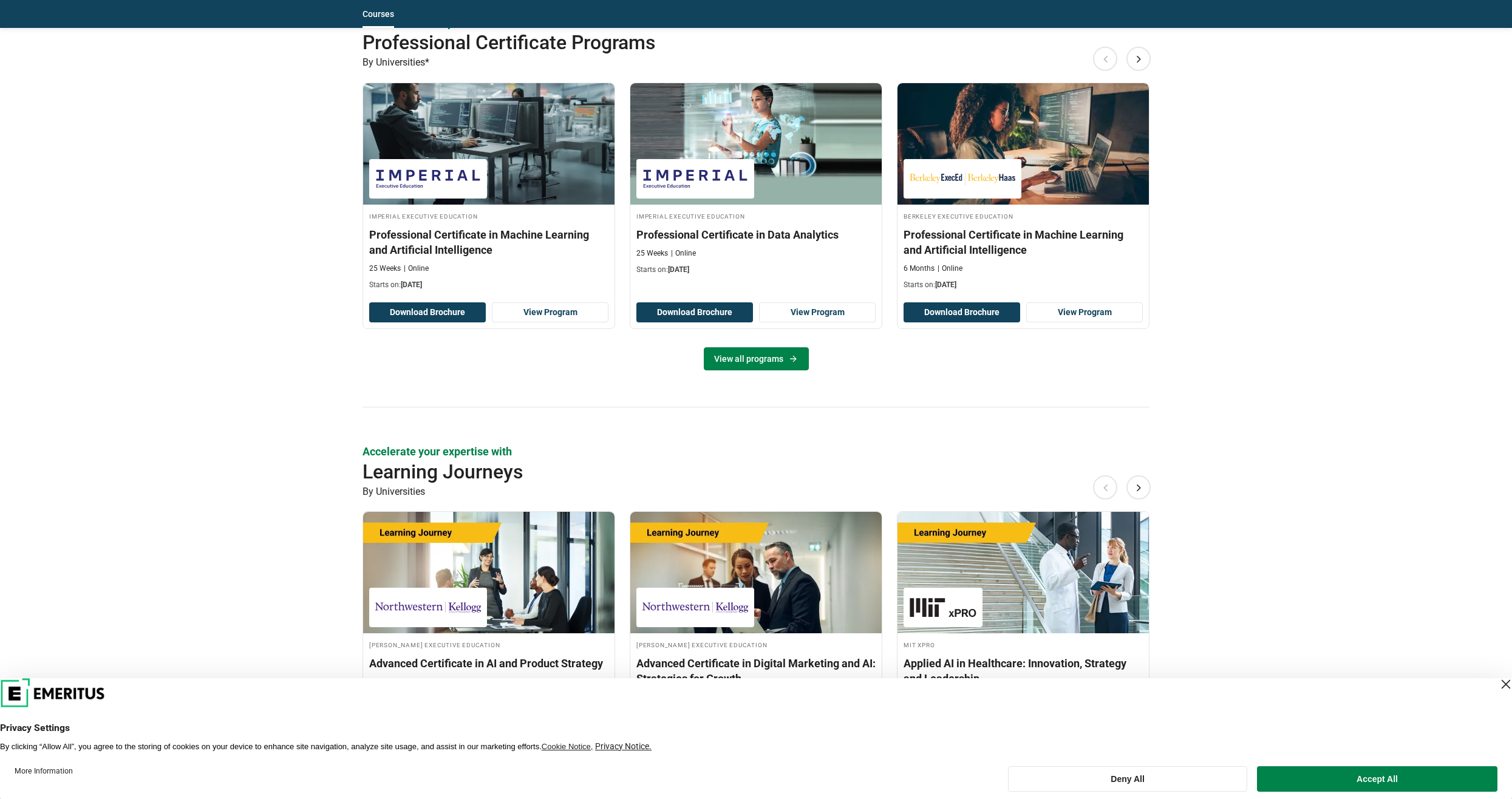
click at [748, 362] on link "View all programs" at bounding box center [756, 359] width 105 height 23
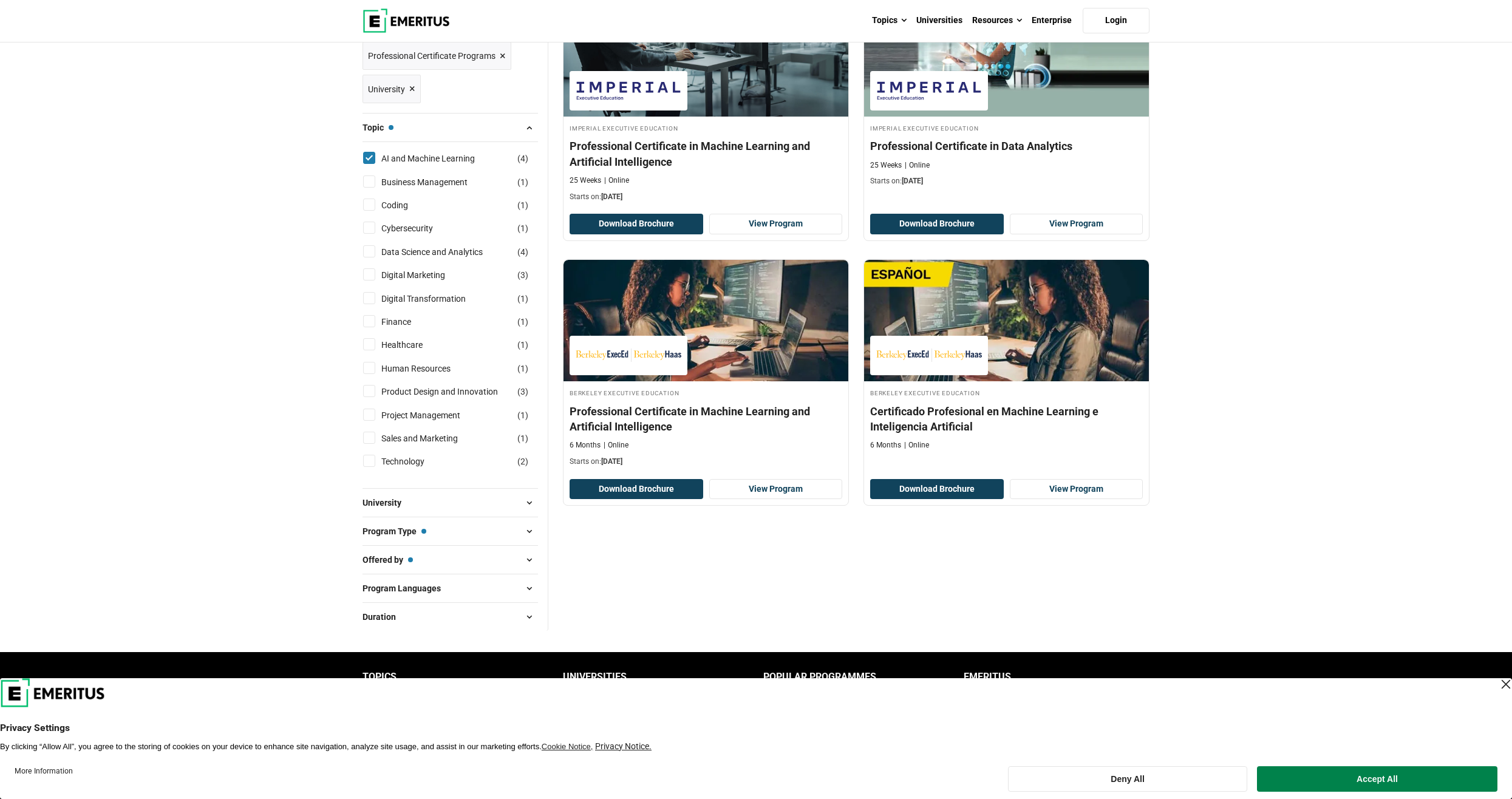
scroll to position [303, 0]
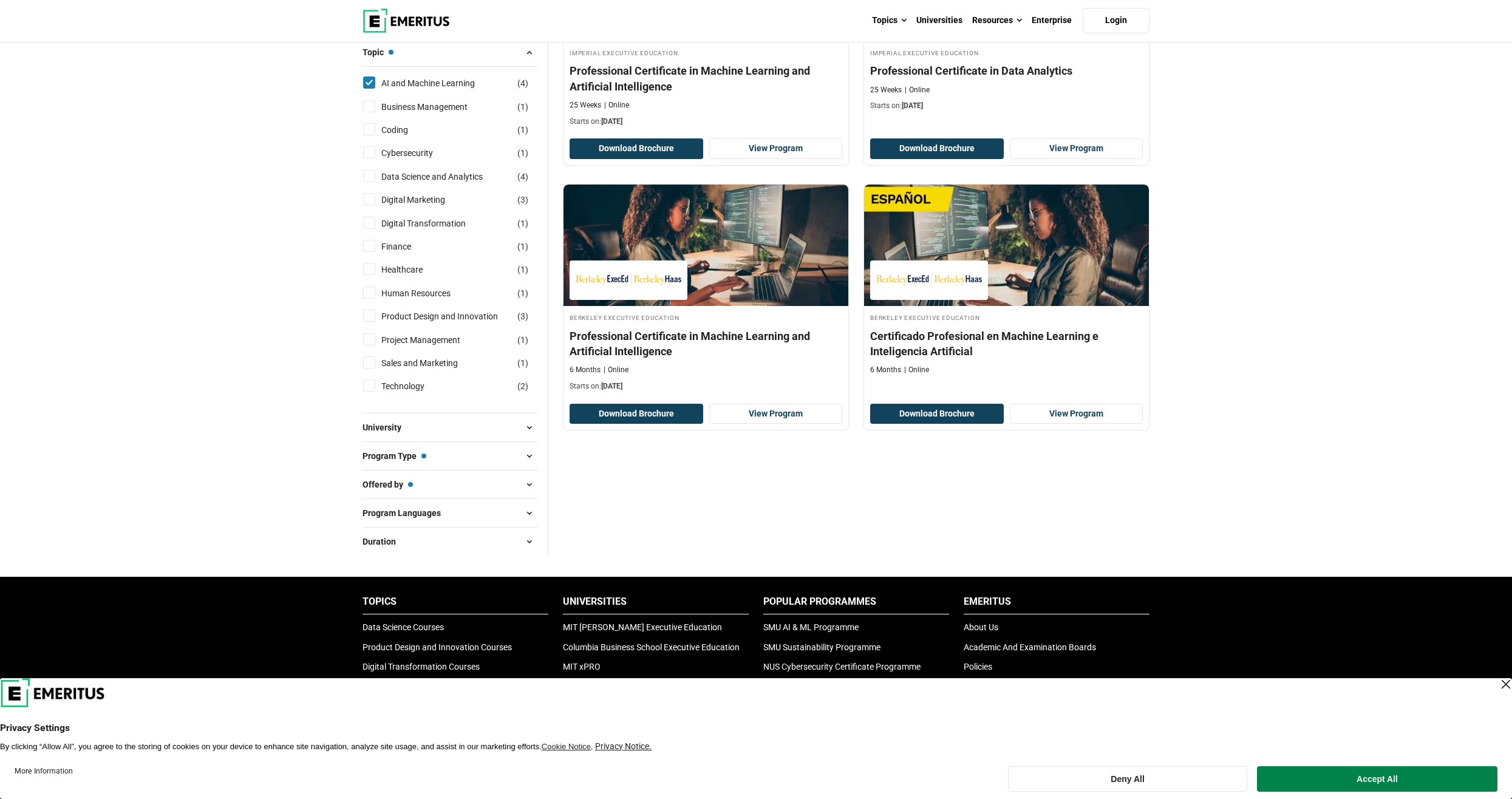
click at [424, 518] on span "Program Languages" at bounding box center [407, 513] width 88 height 14
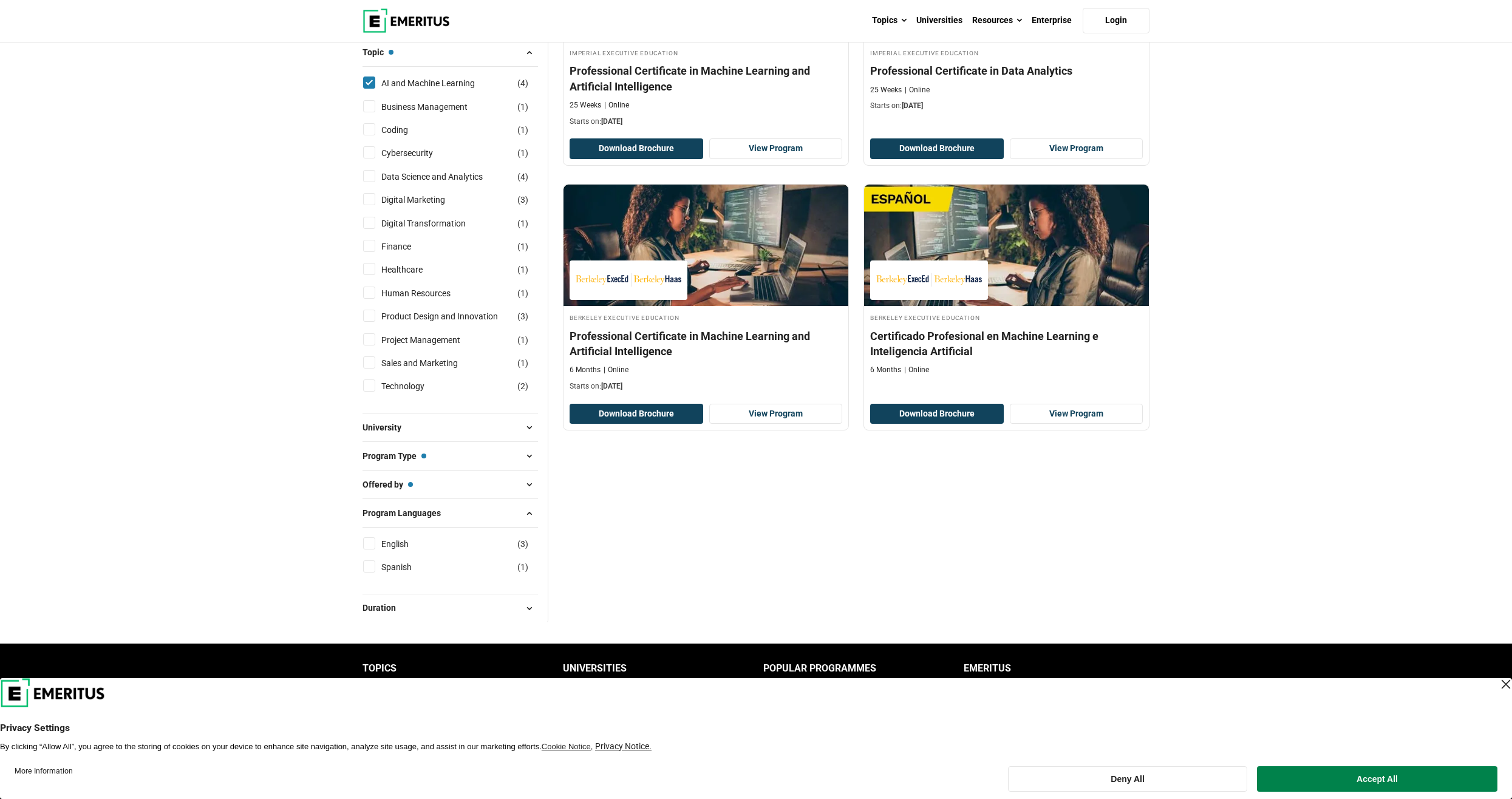
click at [373, 545] on input "English ( 3 )" at bounding box center [369, 543] width 12 height 12
checkbox input "true"
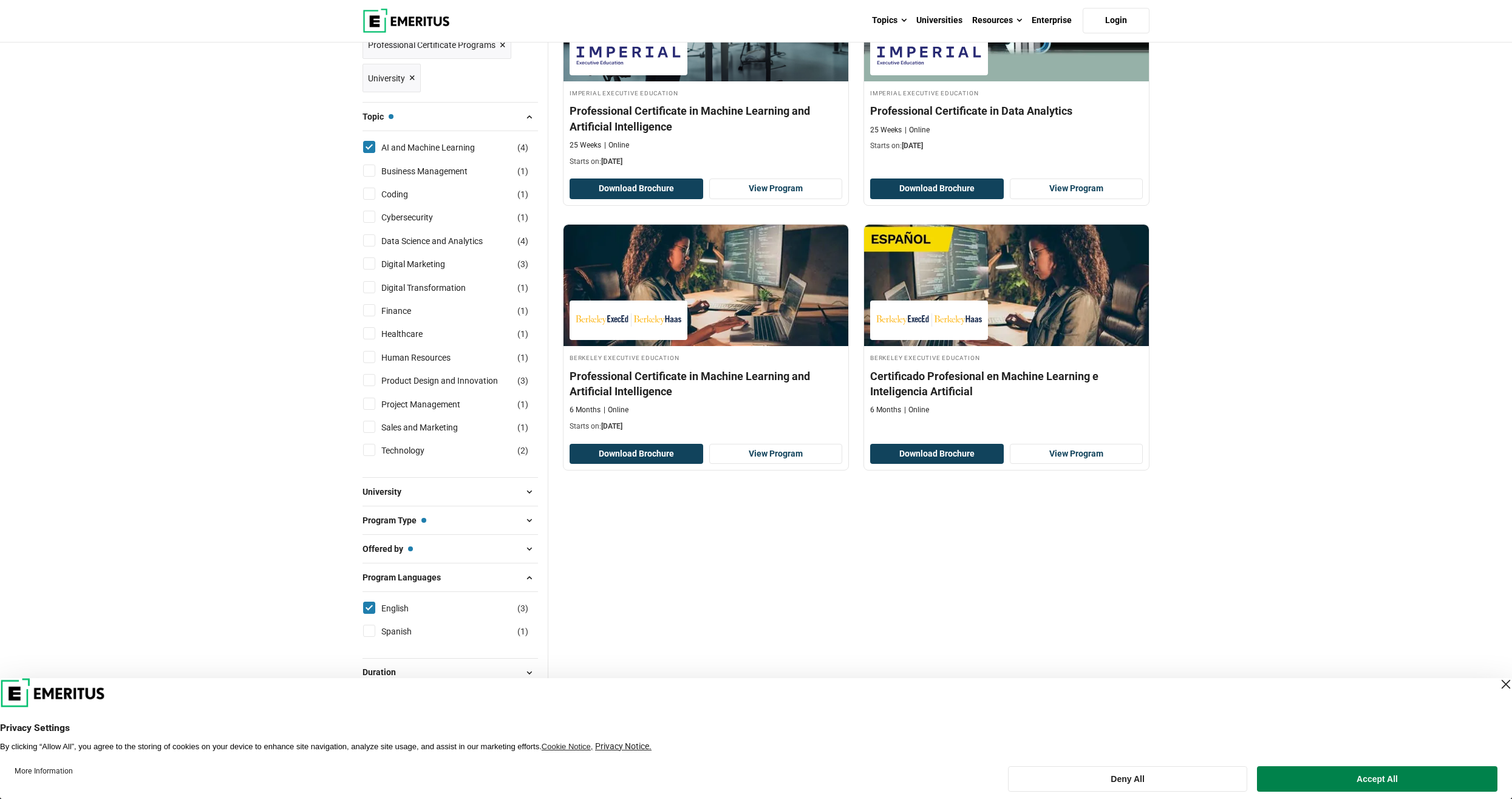
scroll to position [60, 0]
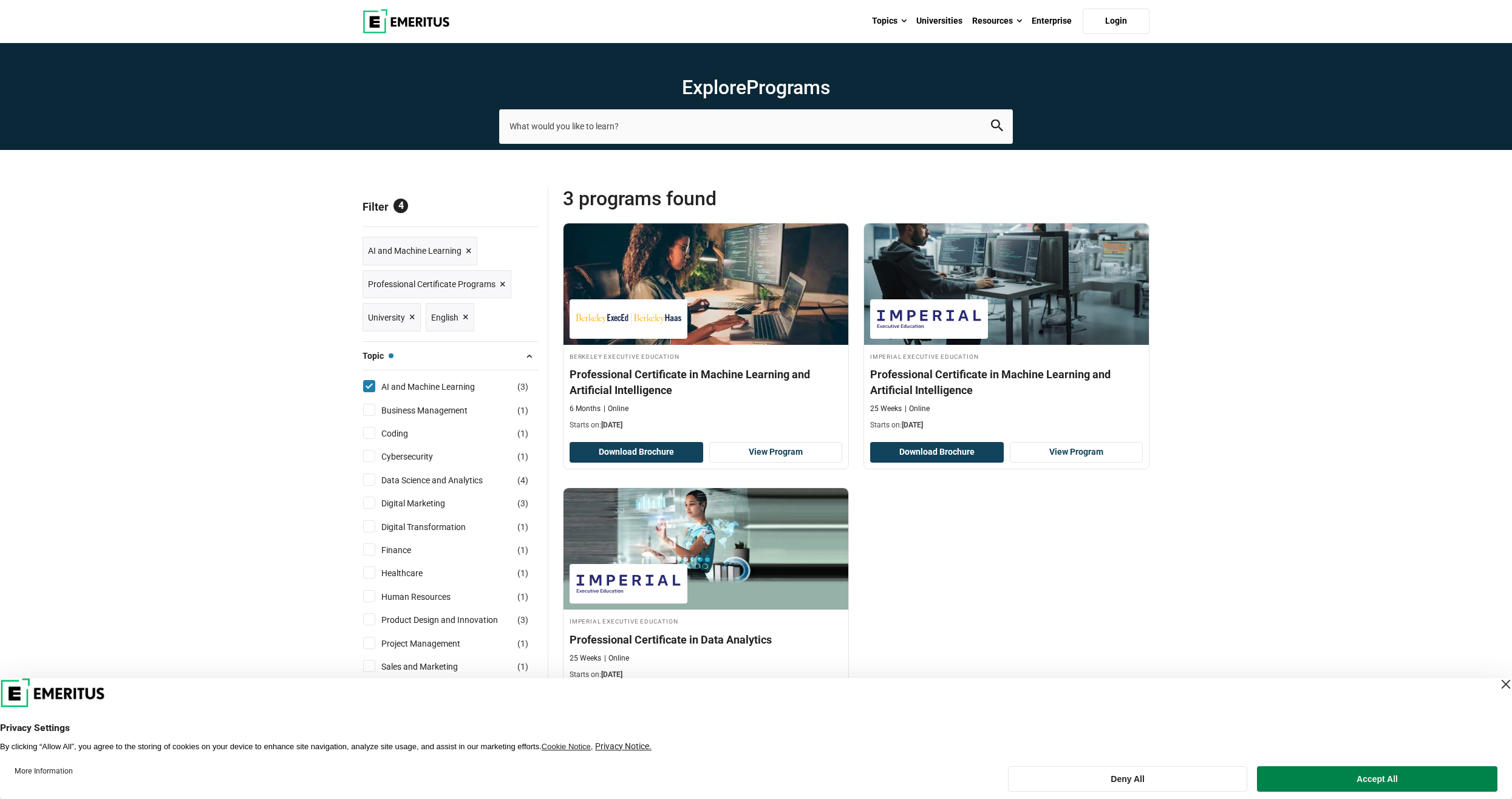
scroll to position [121, 0]
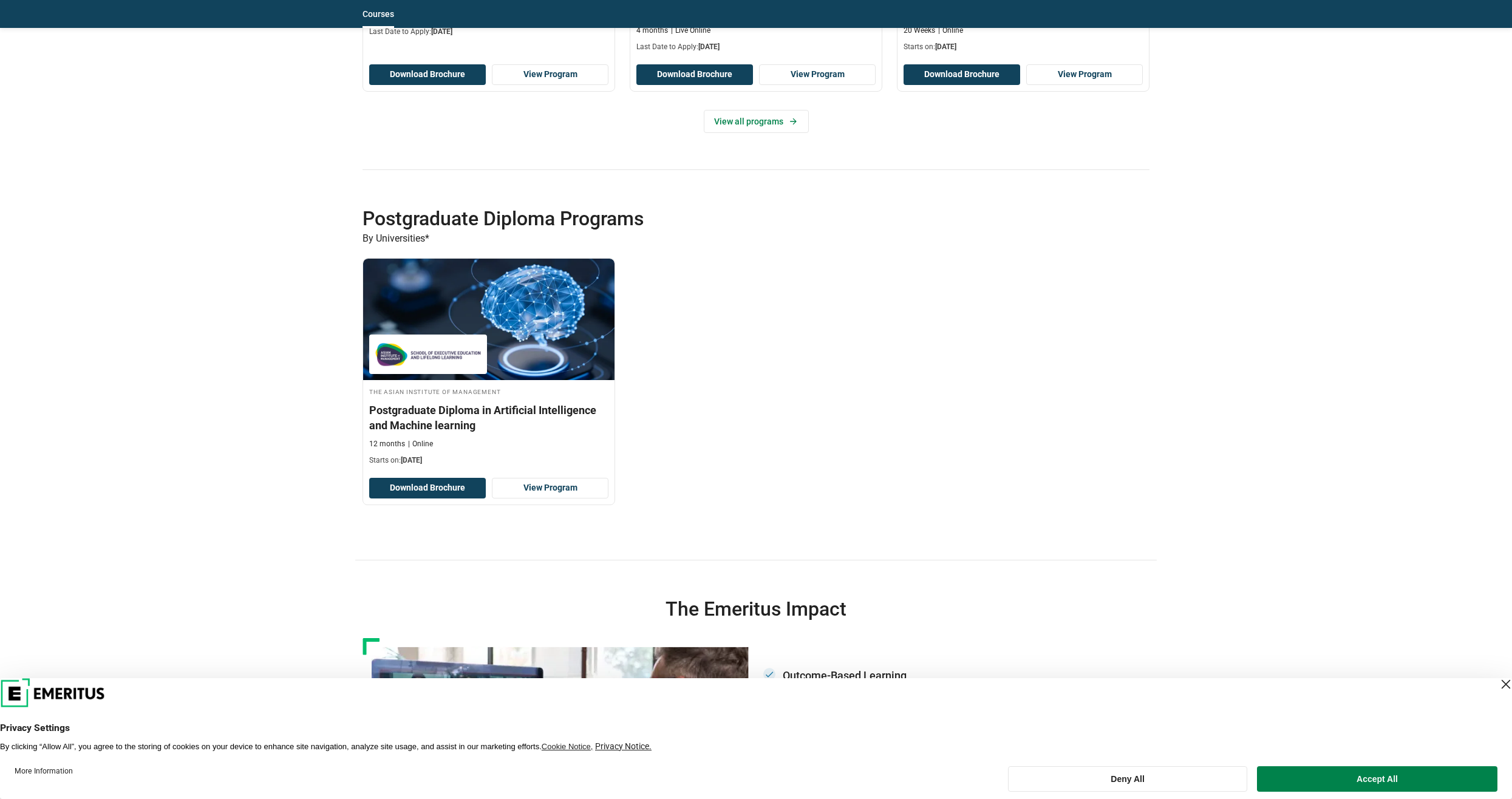
scroll to position [2489, 0]
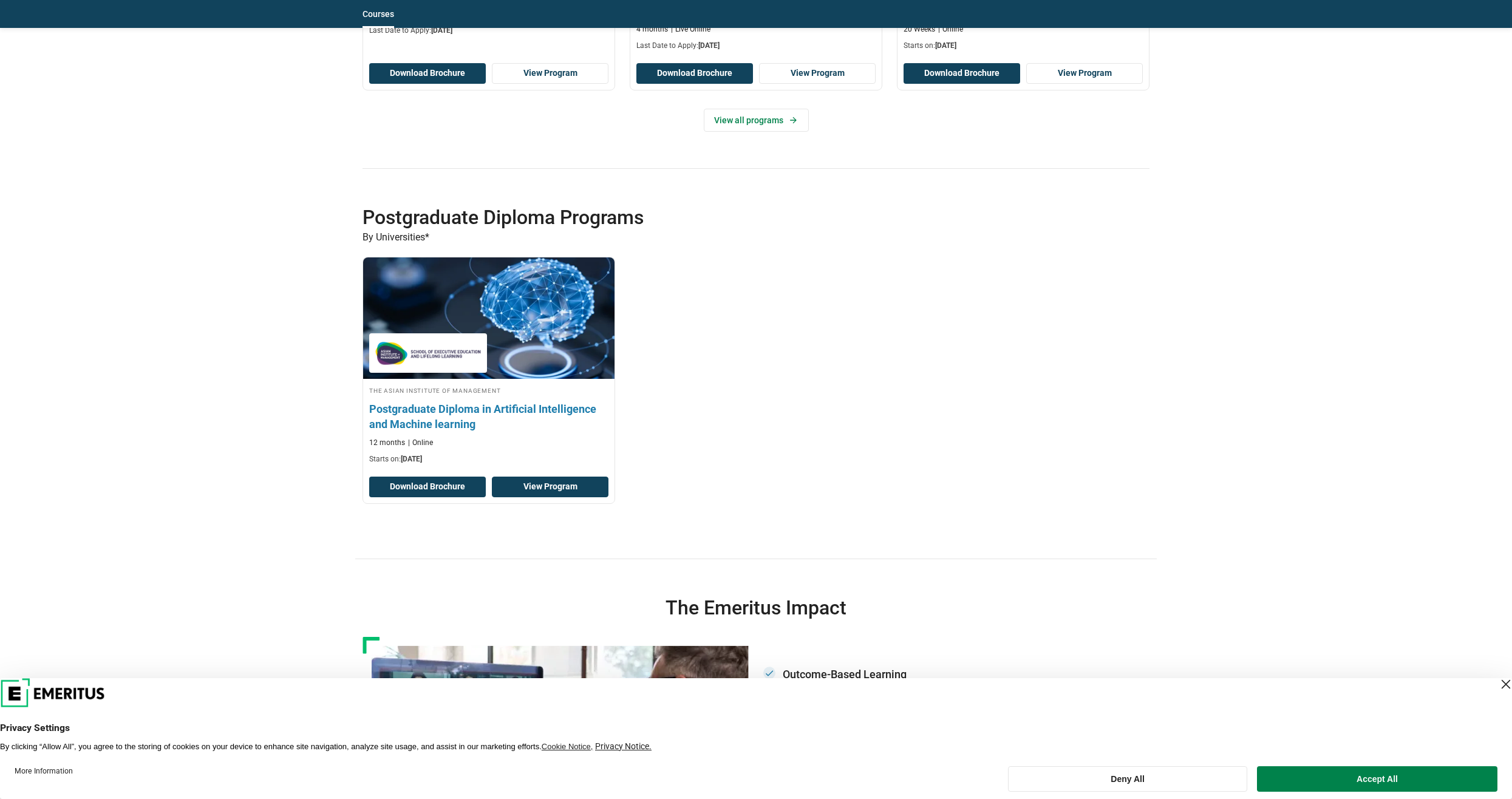
click at [565, 484] on link "View Program" at bounding box center [550, 486] width 117 height 20
